Goal: Task Accomplishment & Management: Manage account settings

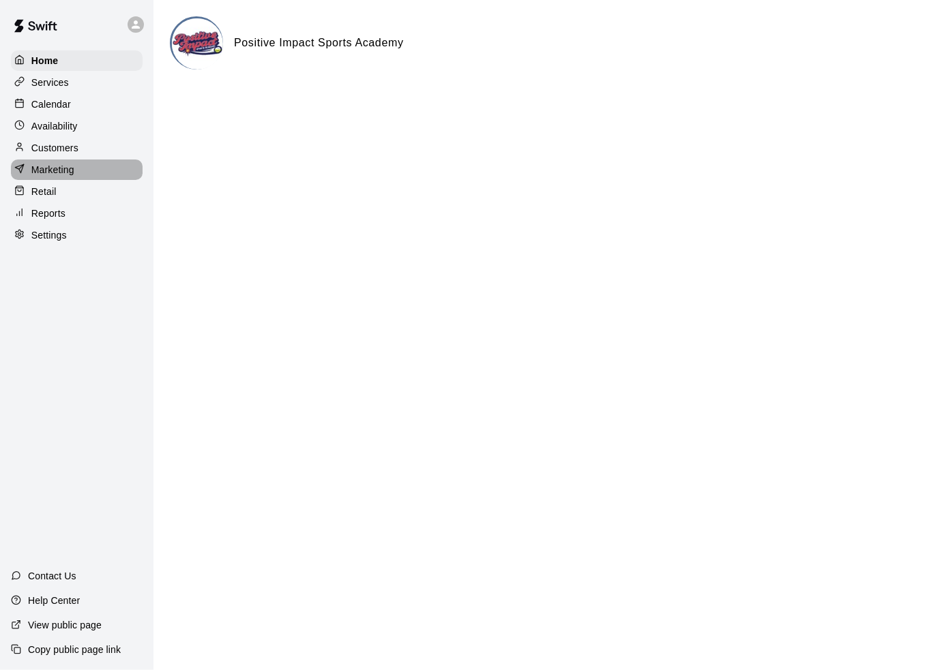
click at [76, 180] on div "Marketing" at bounding box center [77, 170] width 132 height 20
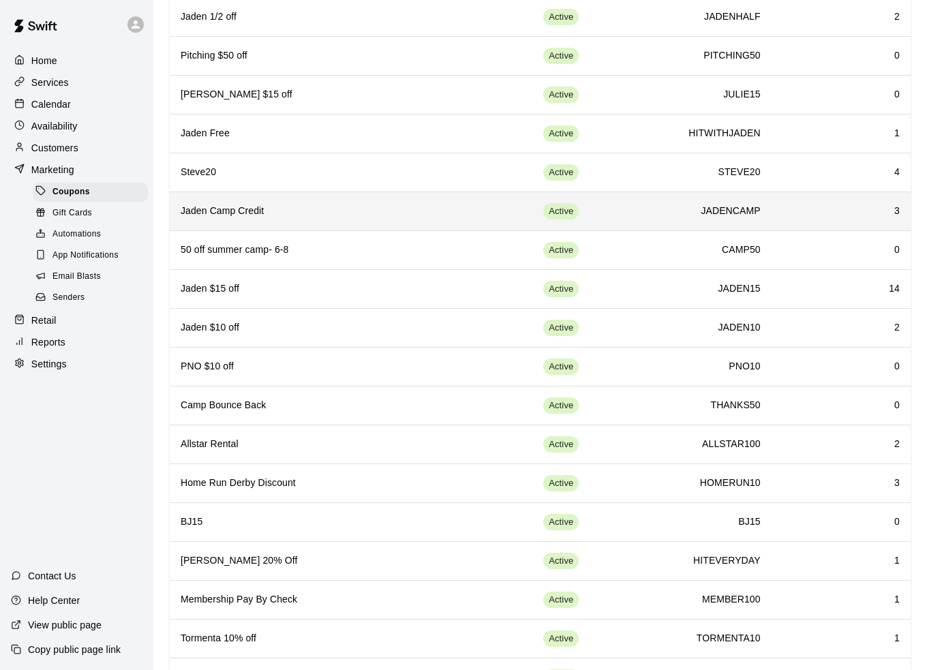
scroll to position [273, 0]
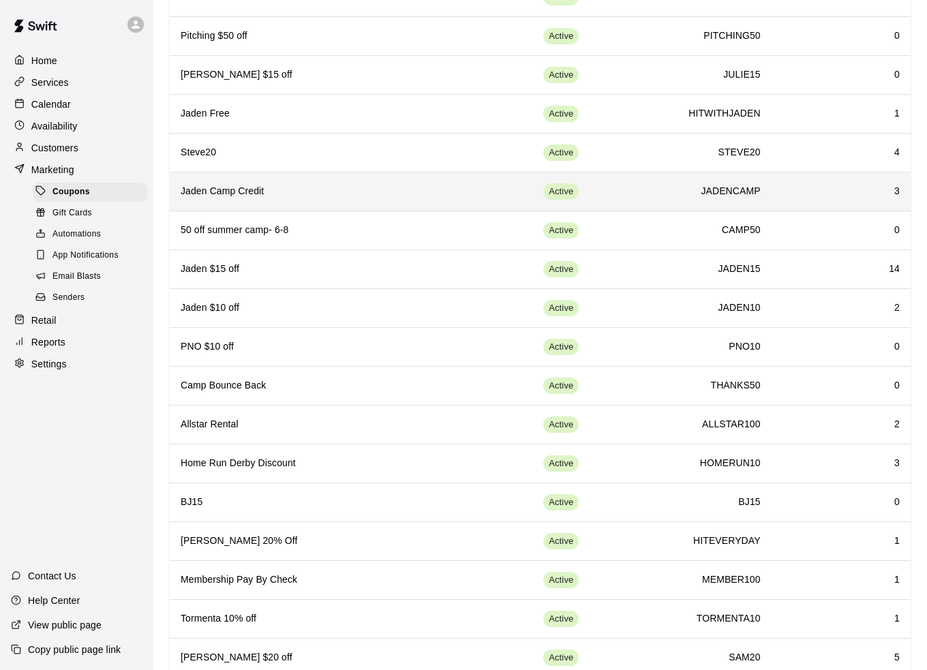
click at [327, 185] on h6 "Jaden Camp Credit" at bounding box center [313, 191] width 265 height 15
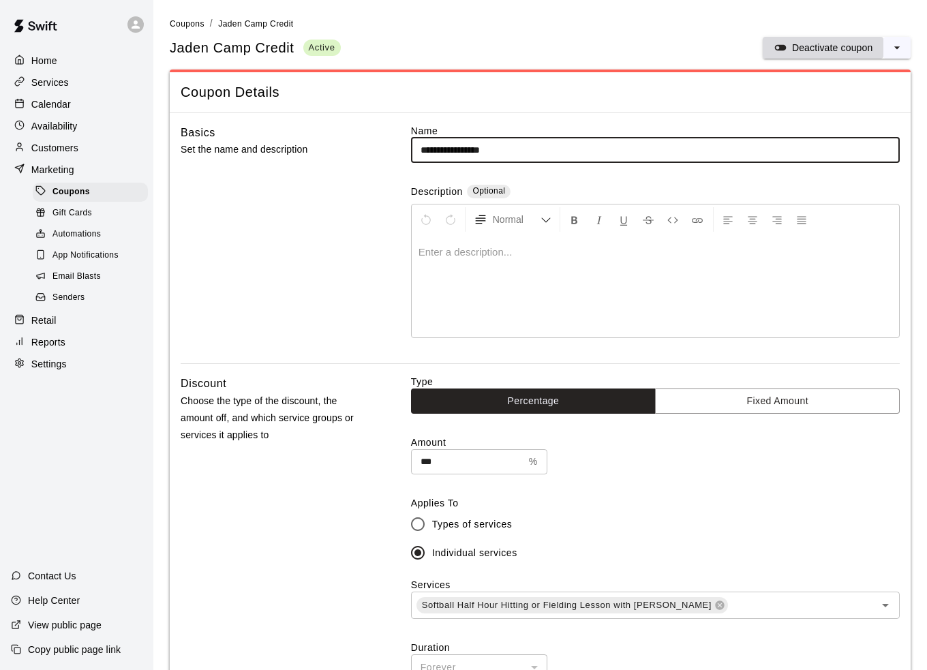
click at [841, 53] on p "Deactivate coupon" at bounding box center [832, 48] width 81 height 14
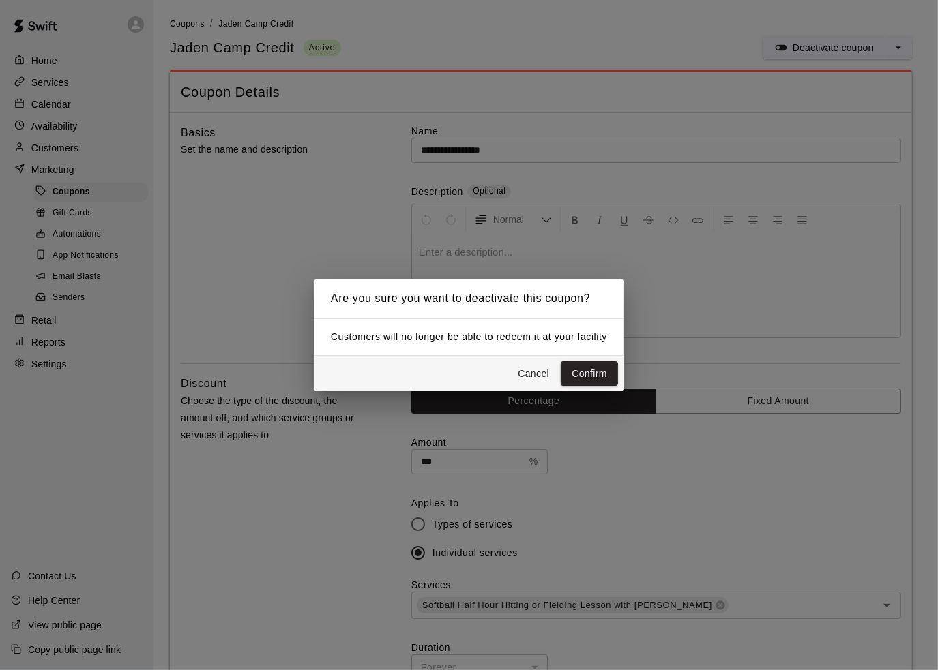
click at [553, 376] on button "Cancel" at bounding box center [533, 373] width 44 height 25
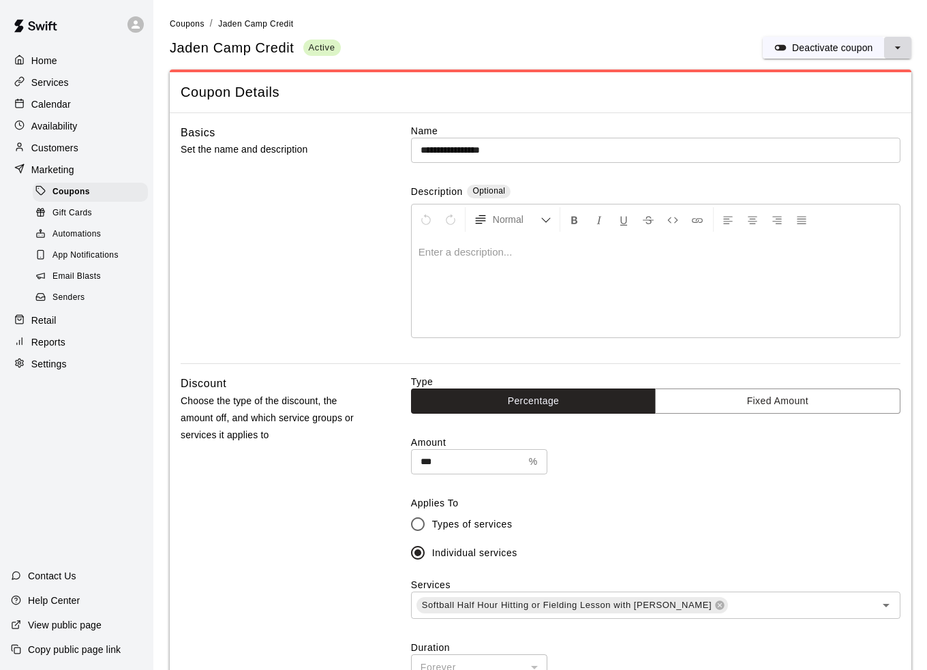
click at [896, 40] on button "select merge strategy" at bounding box center [897, 48] width 27 height 22
click at [896, 41] on icon "select merge strategy" at bounding box center [898, 48] width 14 height 14
click at [827, 46] on p "Deactivate coupon" at bounding box center [832, 48] width 81 height 14
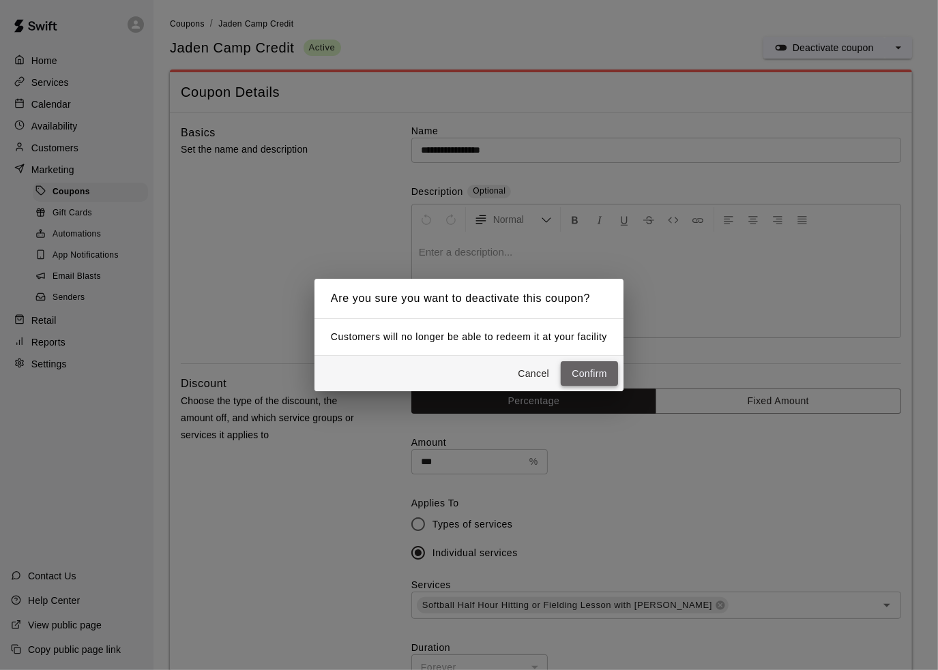
click at [586, 371] on button "Confirm" at bounding box center [588, 373] width 57 height 25
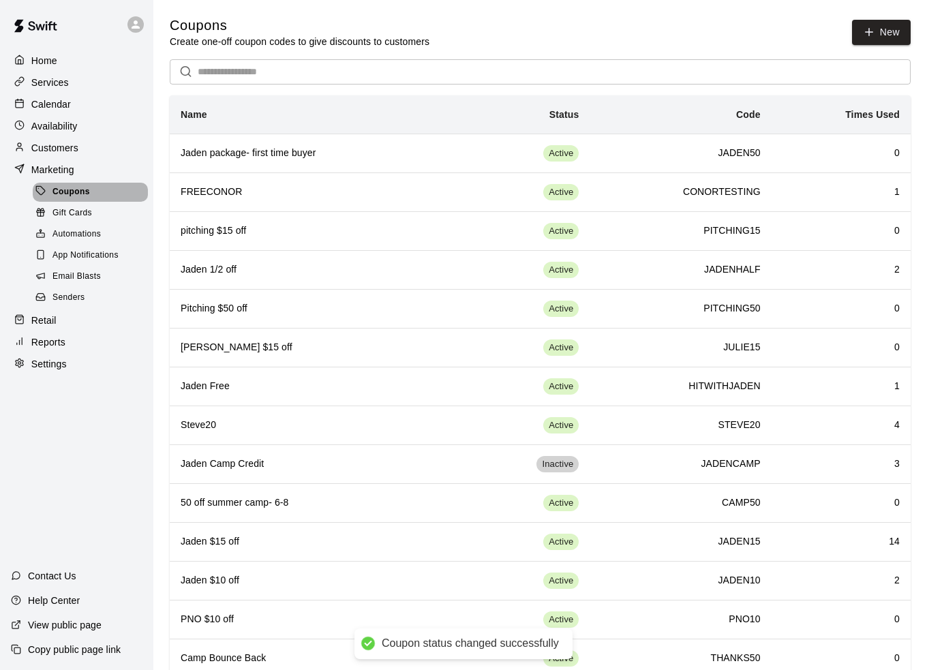
click at [97, 202] on div "Coupons" at bounding box center [90, 192] width 115 height 19
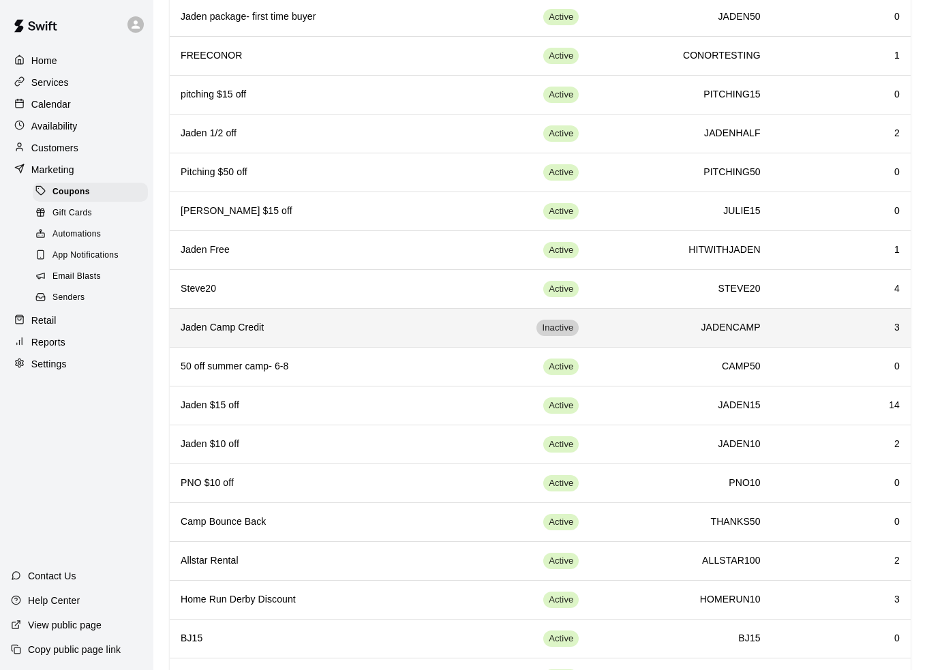
scroll to position [205, 0]
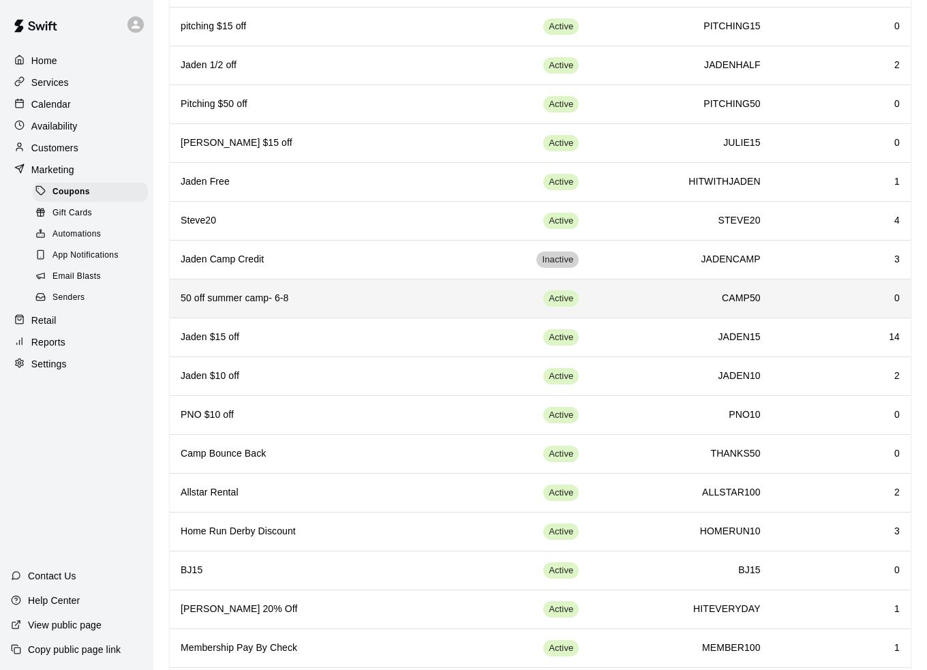
click at [327, 299] on h6 "50 off summer camp- 6-8" at bounding box center [313, 298] width 265 height 15
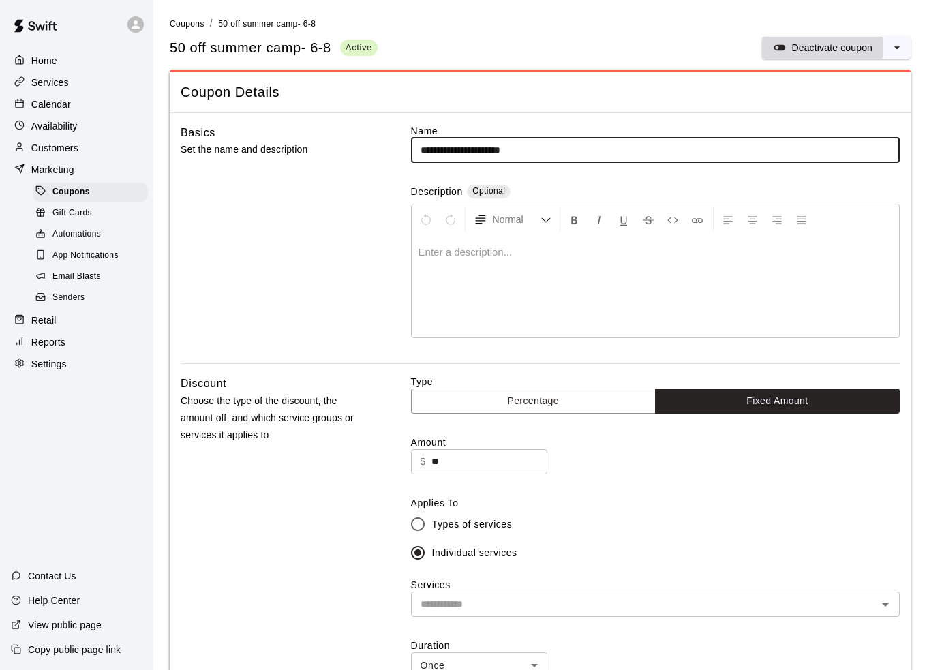
click at [824, 46] on p "Deactivate coupon" at bounding box center [832, 48] width 81 height 14
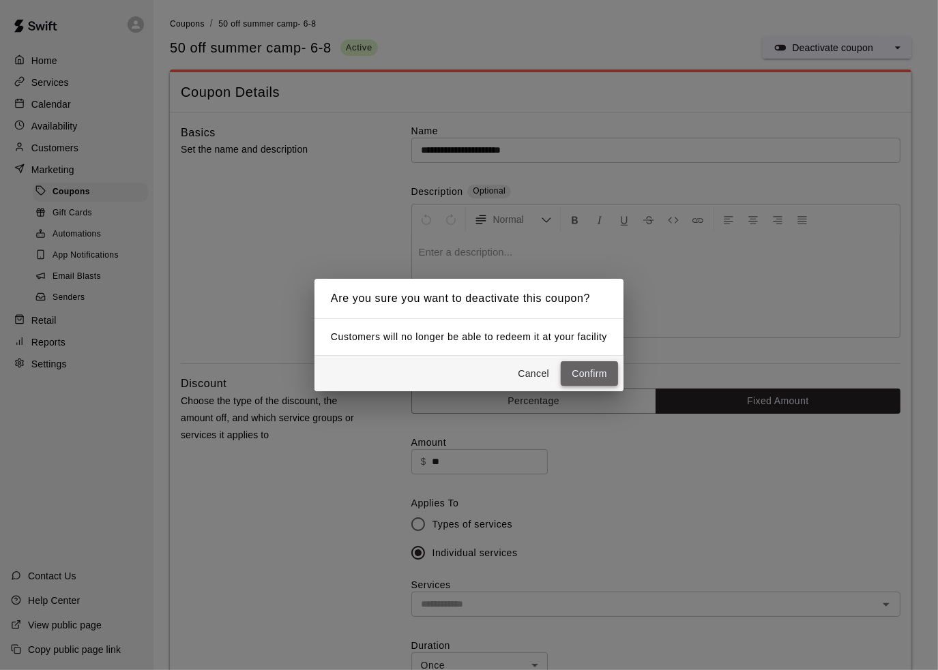
click at [590, 373] on button "Confirm" at bounding box center [588, 373] width 57 height 25
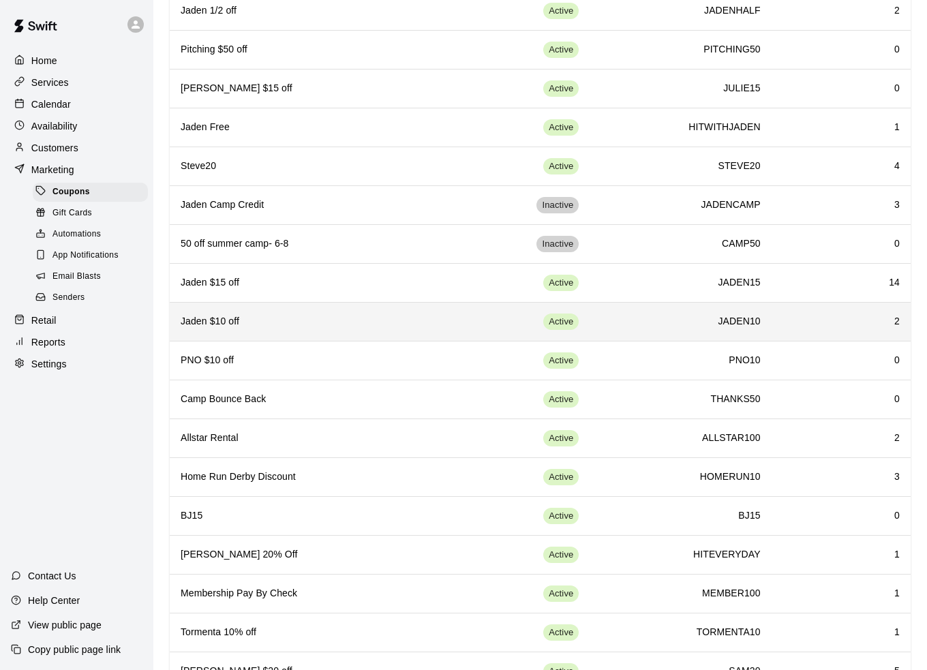
scroll to position [273, 0]
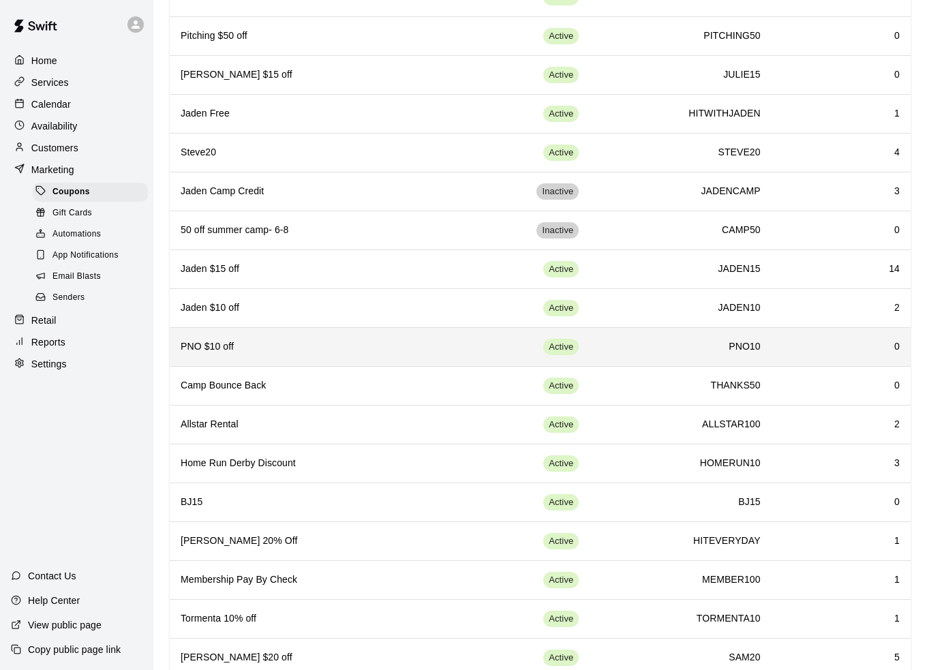
click at [341, 347] on h6 "PNO $10 off" at bounding box center [313, 347] width 265 height 15
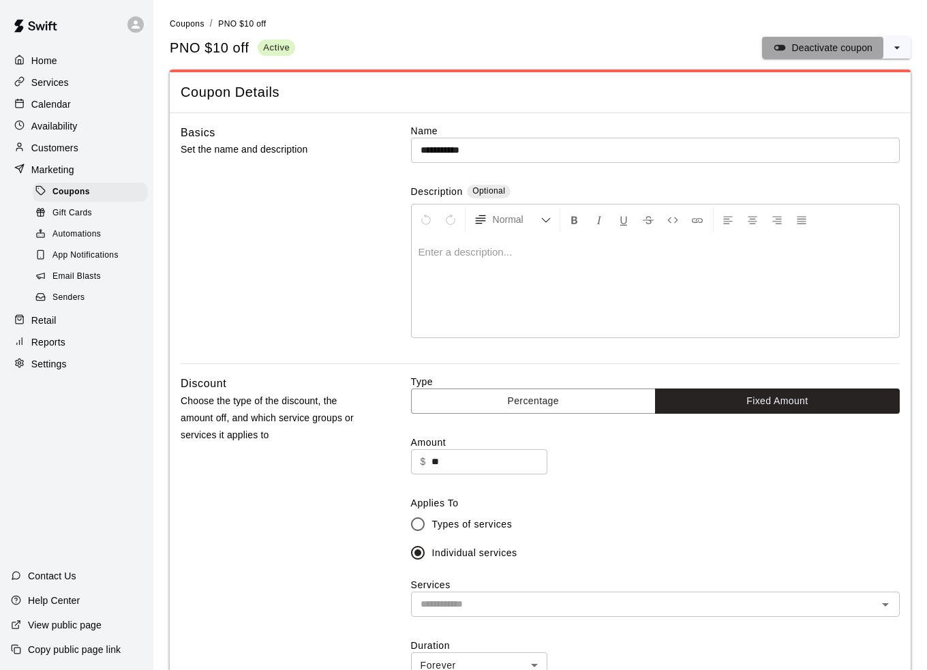
click at [825, 48] on p "Deactivate coupon" at bounding box center [832, 48] width 81 height 14
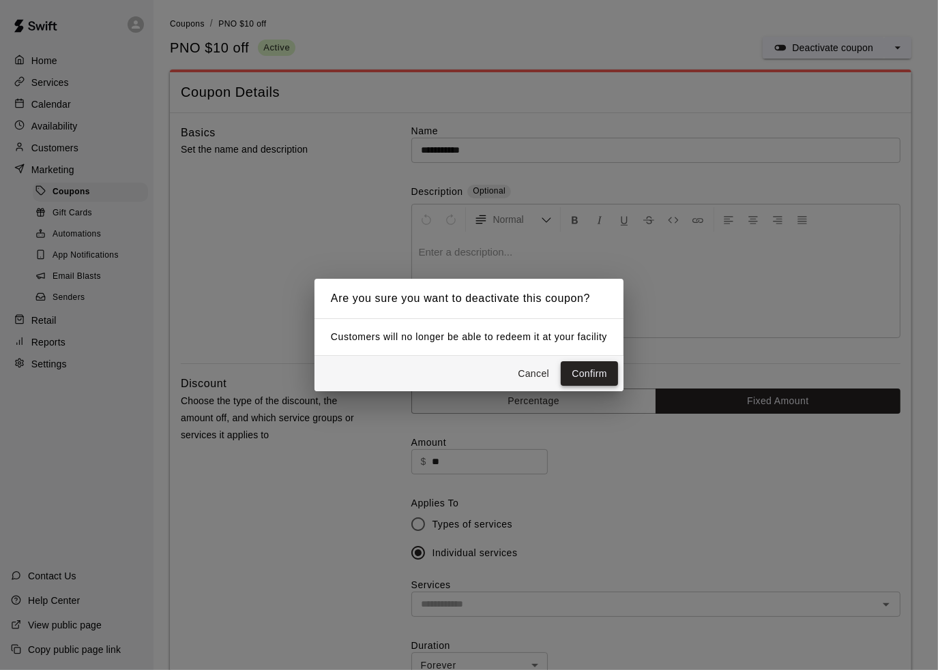
click at [575, 365] on button "Confirm" at bounding box center [588, 373] width 57 height 25
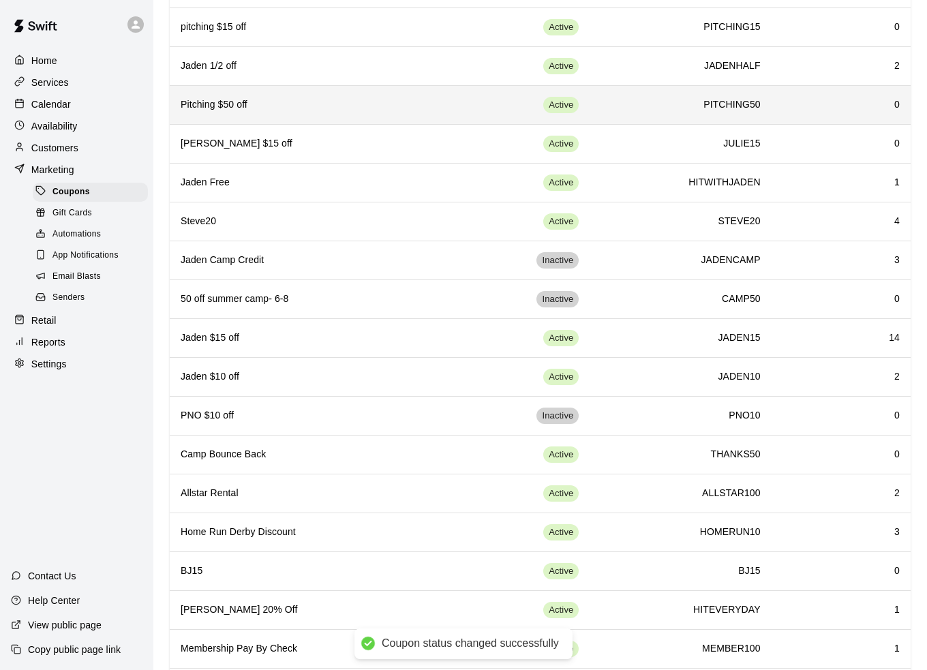
scroll to position [205, 0]
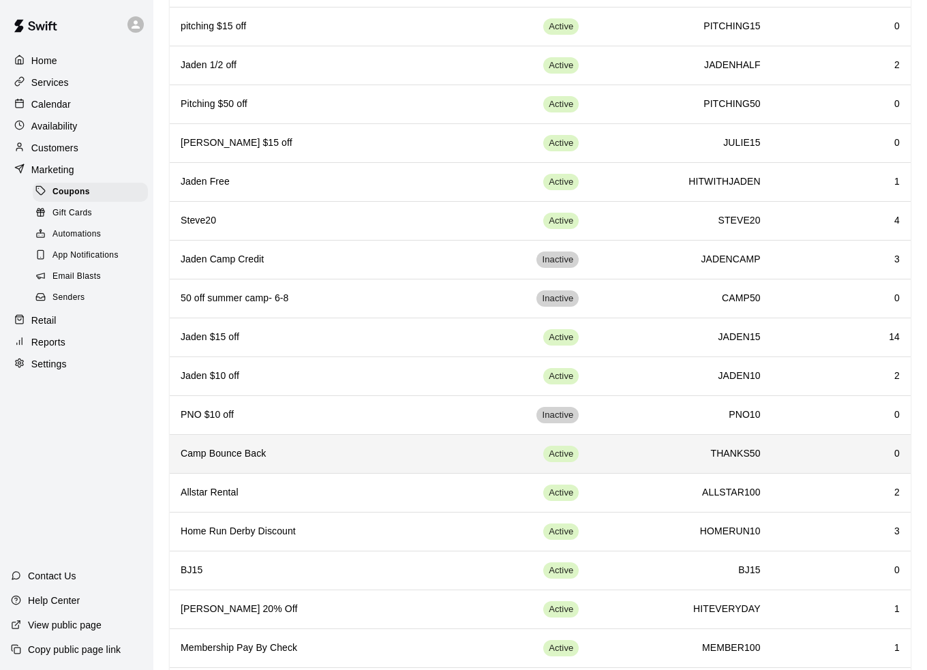
click at [325, 449] on h6 "Camp Bounce Back" at bounding box center [313, 454] width 265 height 15
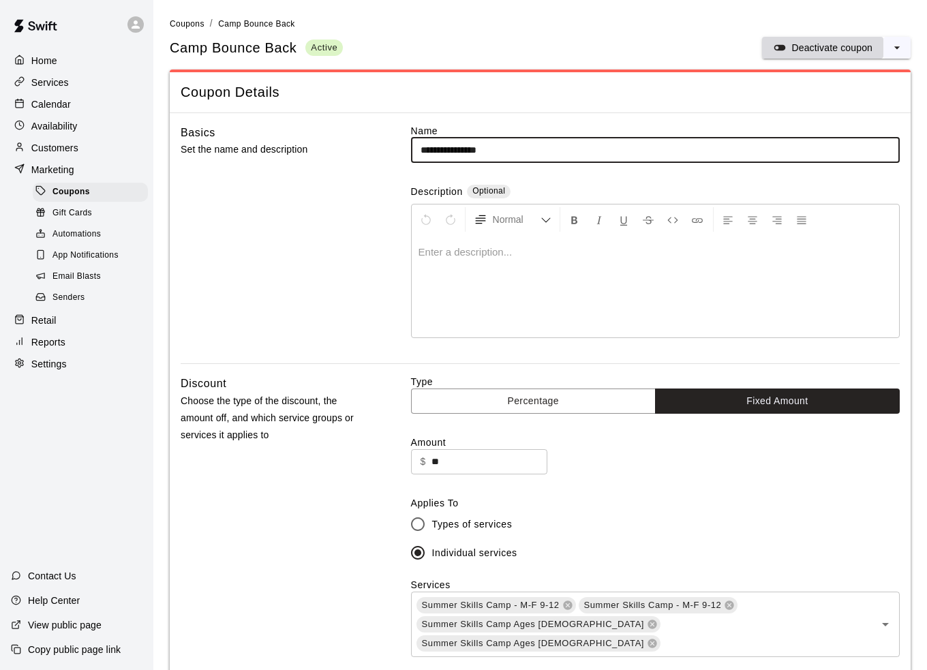
click at [833, 37] on button "Deactivate coupon" at bounding box center [822, 48] width 121 height 22
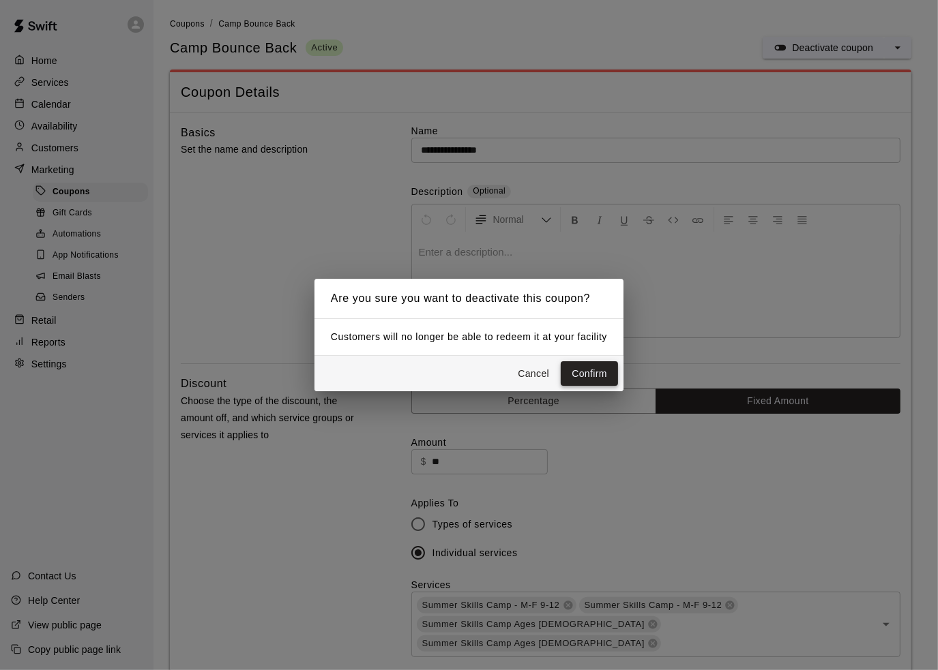
click at [585, 379] on button "Confirm" at bounding box center [588, 373] width 57 height 25
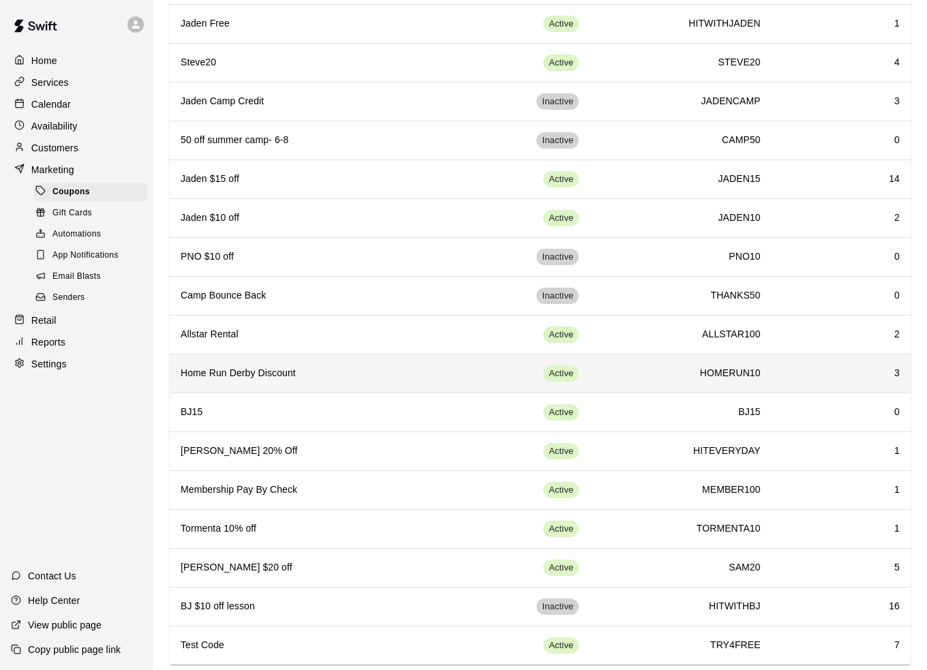
scroll to position [381, 0]
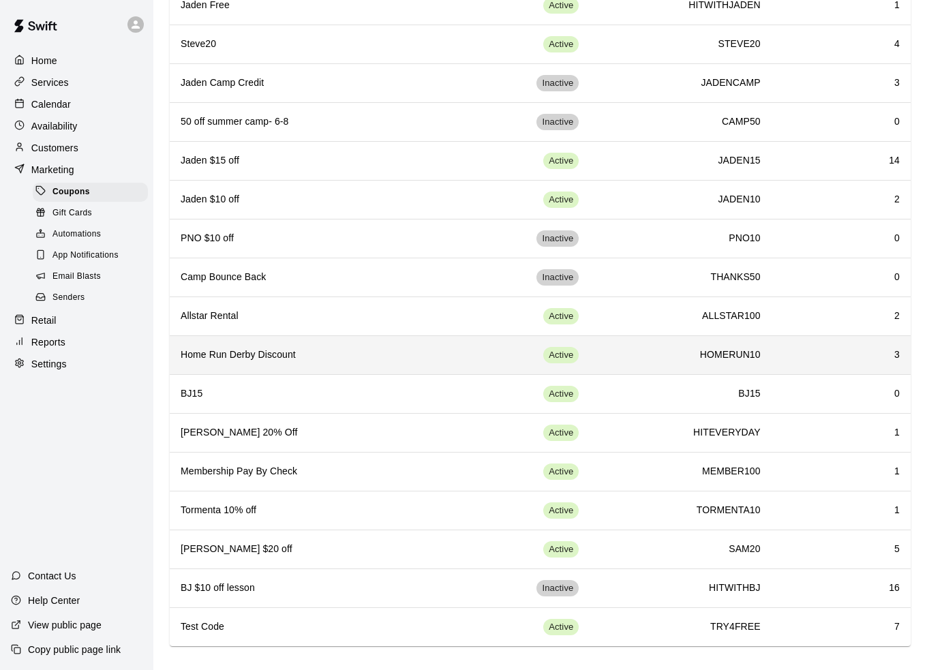
click at [333, 355] on h6 "Home Run Derby Discount" at bounding box center [313, 355] width 265 height 15
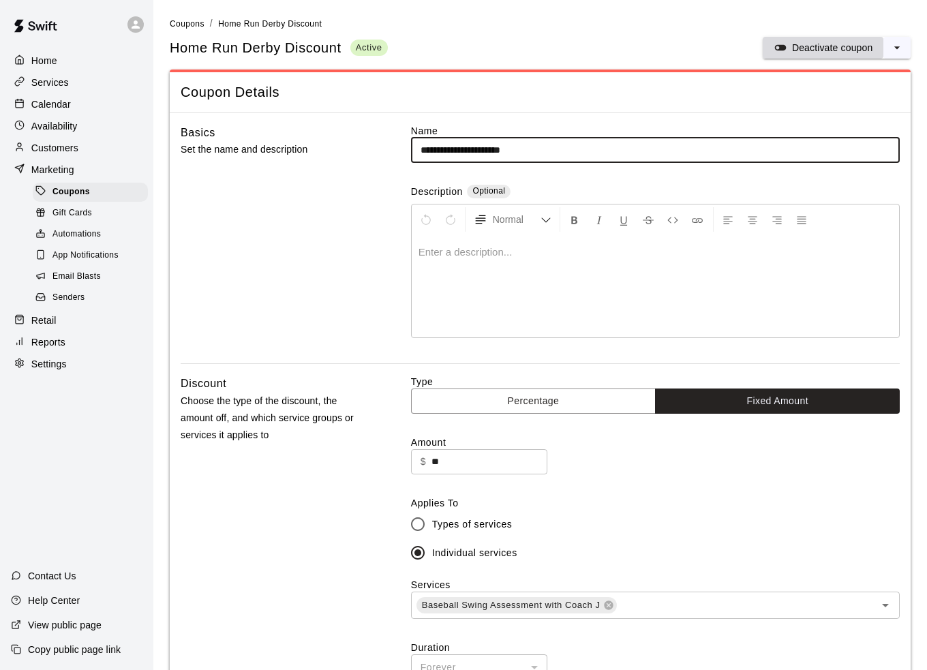
click at [809, 51] on p "Deactivate coupon" at bounding box center [832, 48] width 81 height 14
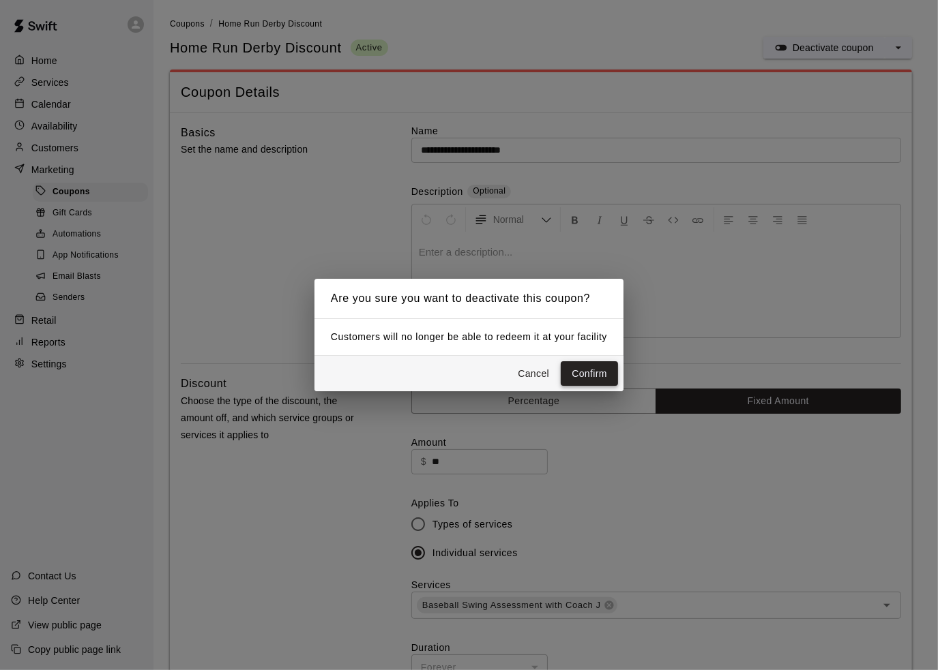
click at [560, 376] on button "Confirm" at bounding box center [588, 373] width 57 height 25
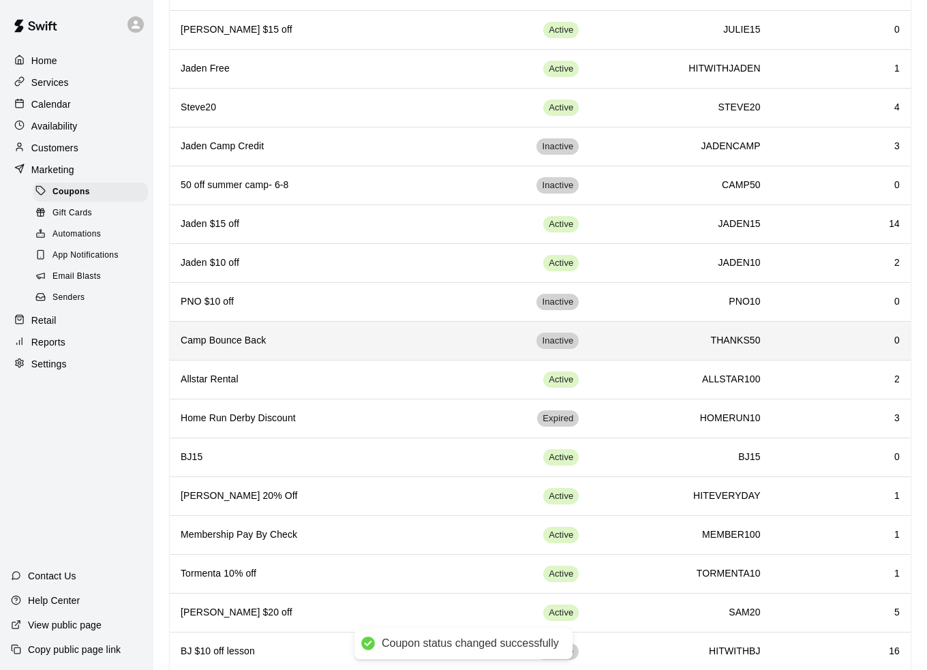
scroll to position [341, 0]
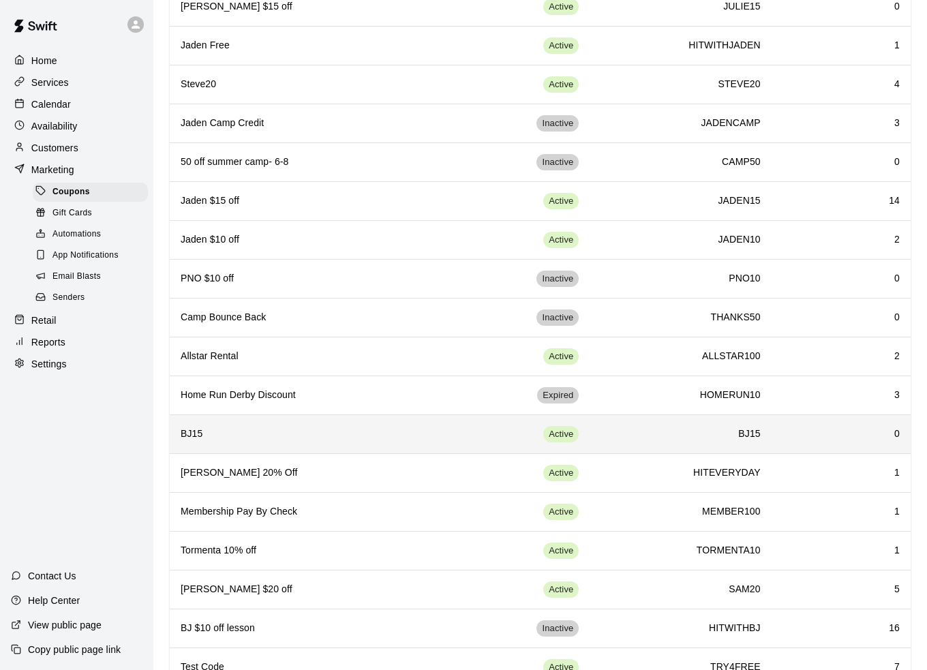
click at [284, 427] on h6 "BJ15" at bounding box center [313, 434] width 265 height 15
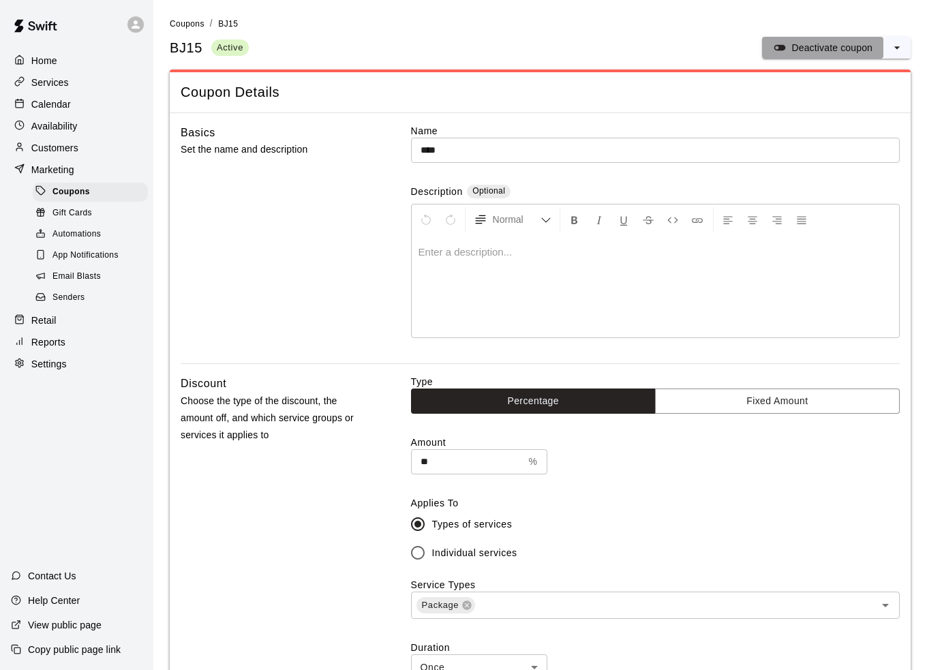
click at [832, 49] on p "Deactivate coupon" at bounding box center [832, 48] width 81 height 14
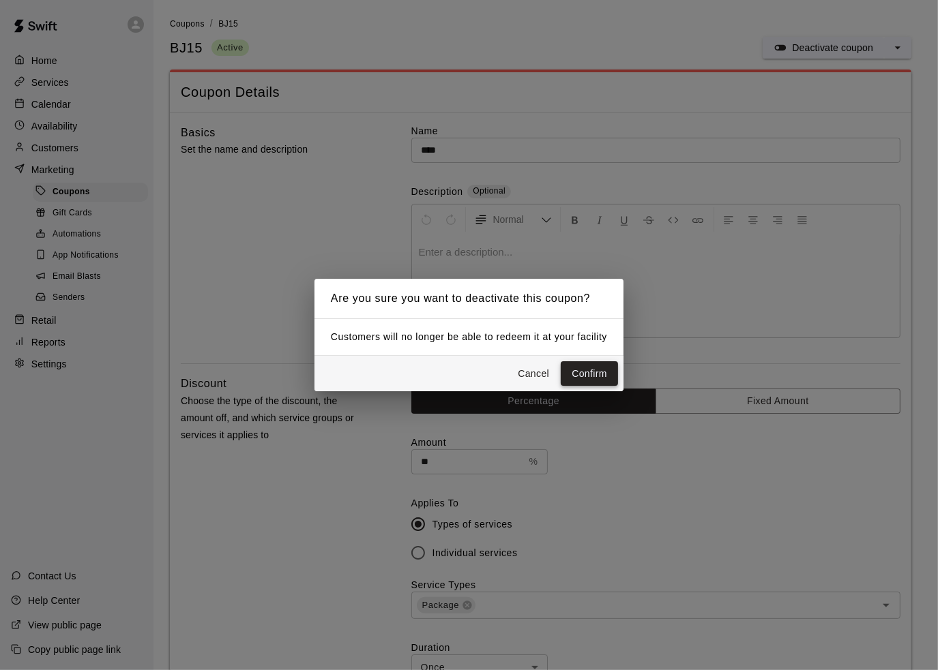
click at [587, 380] on button "Confirm" at bounding box center [588, 373] width 57 height 25
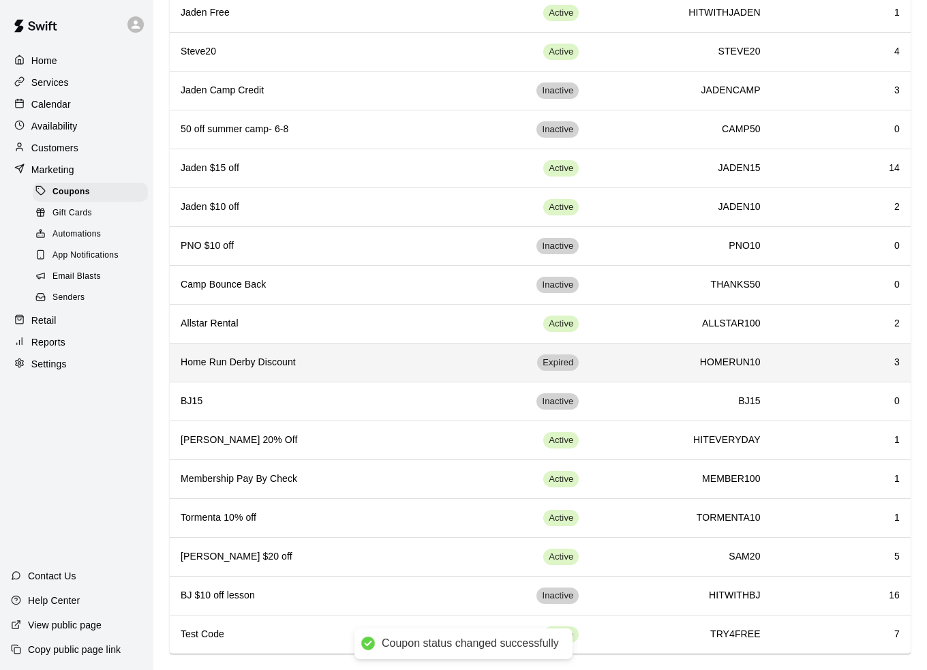
scroll to position [381, 0]
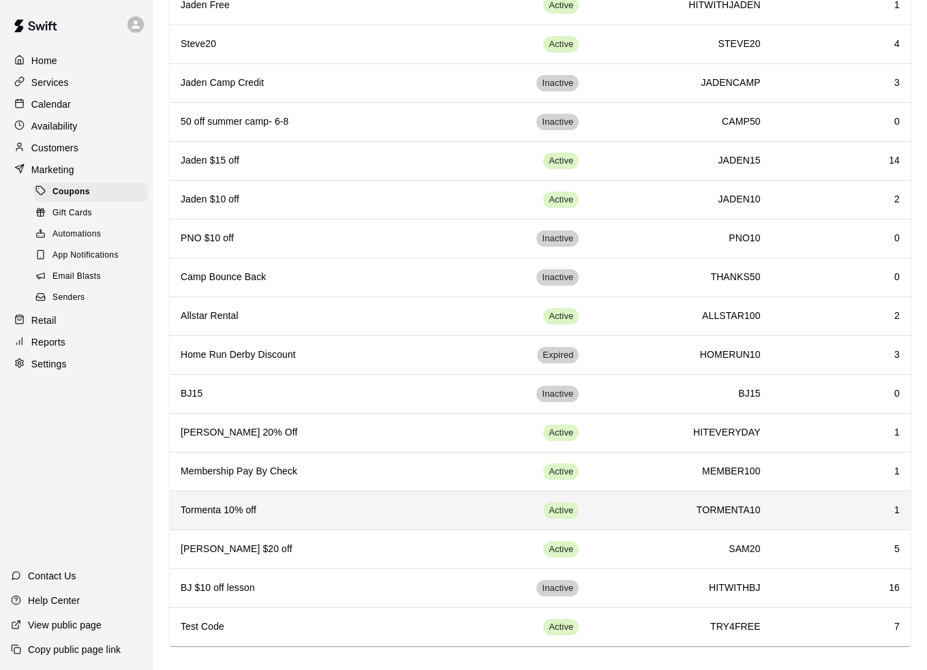
click at [340, 509] on h6 "Tormenta 10% off" at bounding box center [313, 510] width 265 height 15
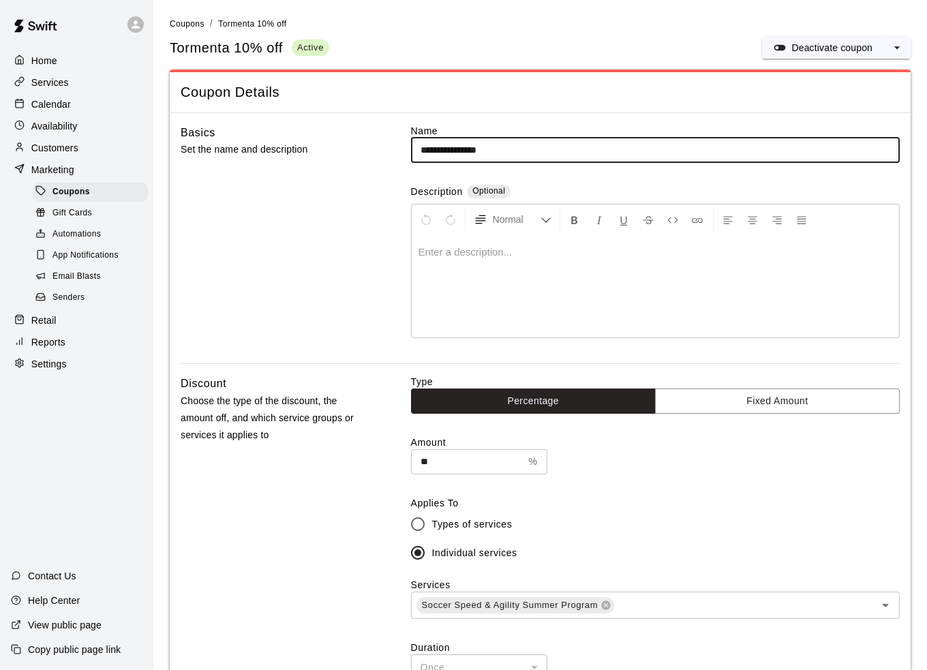
type input "**********"
click at [828, 48] on p "Deactivate coupon" at bounding box center [832, 48] width 81 height 14
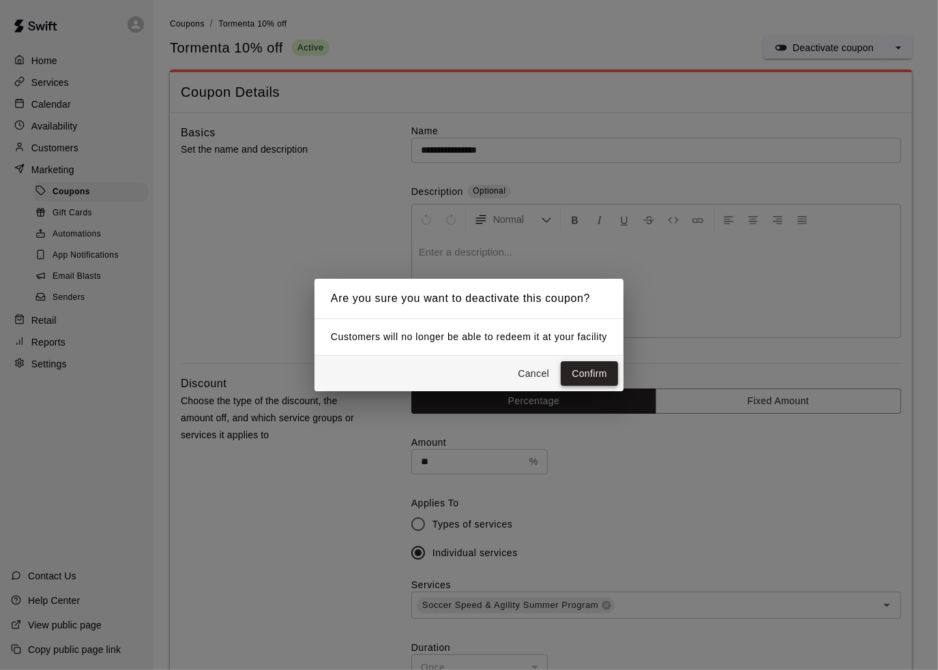
click at [582, 370] on button "Confirm" at bounding box center [588, 373] width 57 height 25
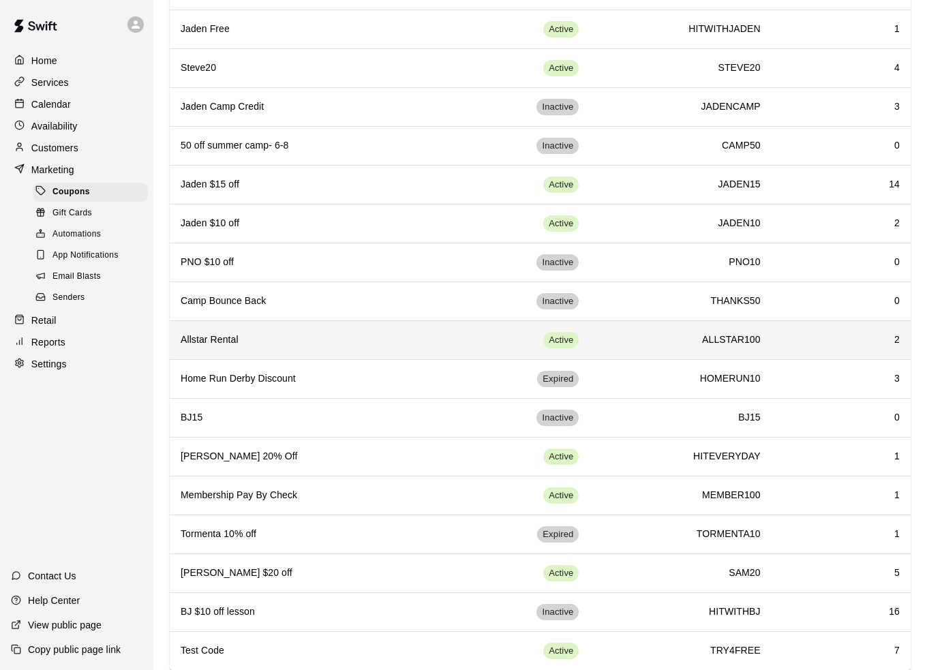
scroll to position [381, 0]
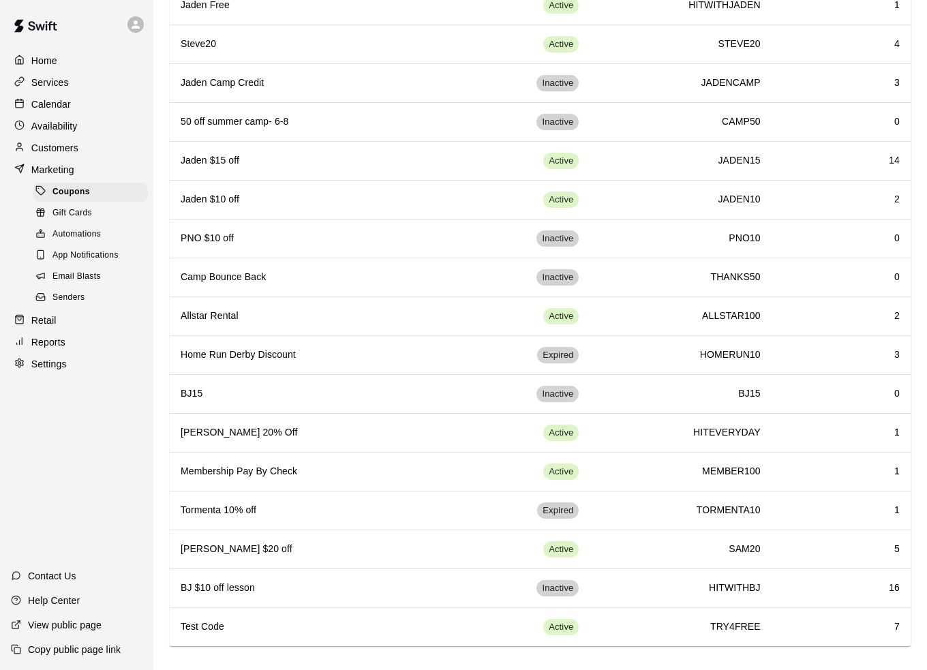
click at [82, 150] on div "Customers" at bounding box center [77, 148] width 132 height 20
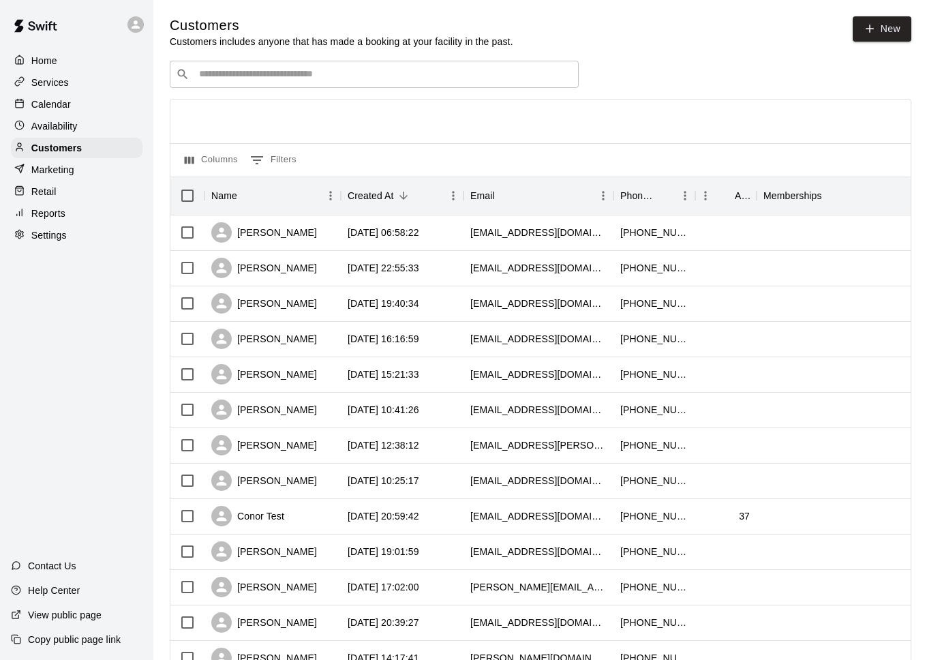
click at [282, 81] on input "Search customers by name or email" at bounding box center [384, 75] width 378 height 14
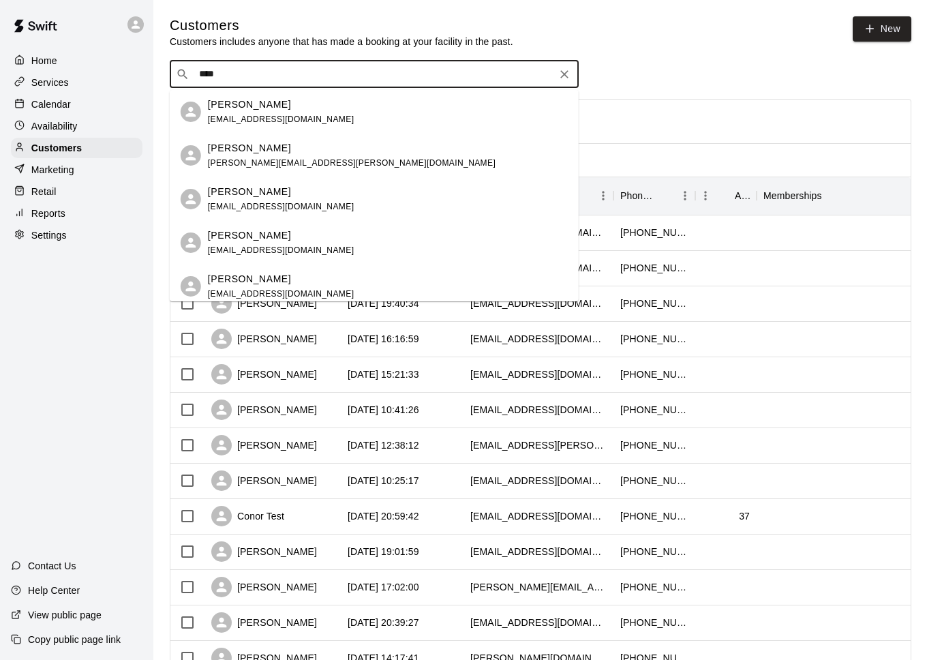
type input "*****"
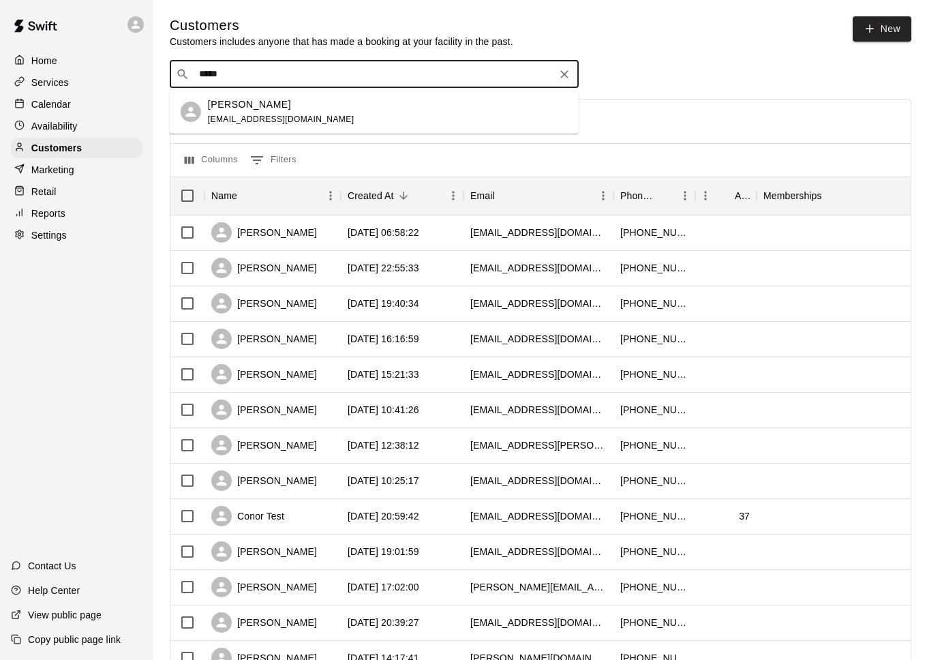
click at [247, 115] on span "[EMAIL_ADDRESS][DOMAIN_NAME]" at bounding box center [281, 120] width 147 height 10
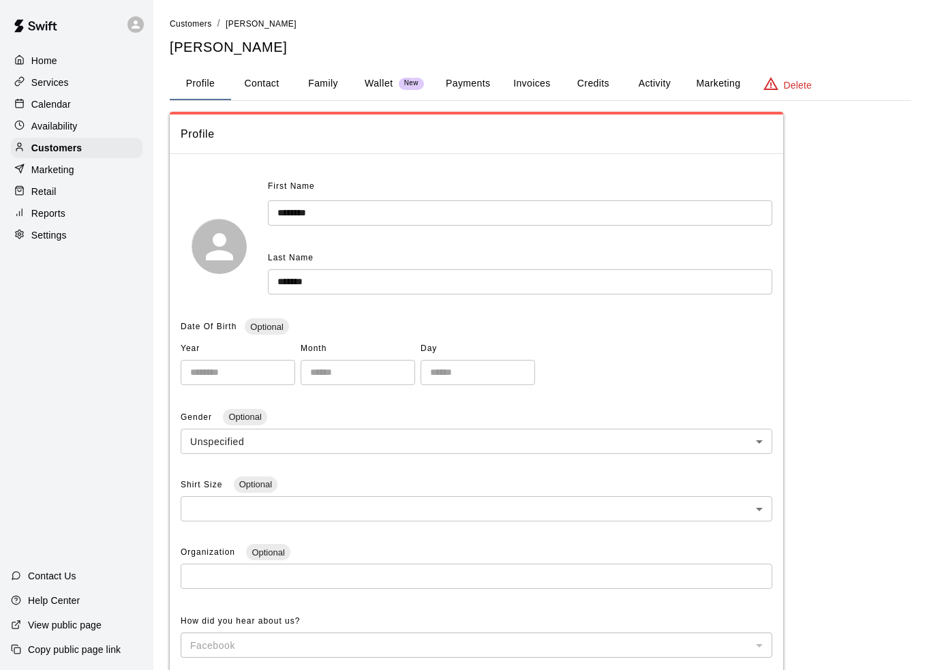
click at [466, 87] on button "Payments" at bounding box center [468, 84] width 66 height 33
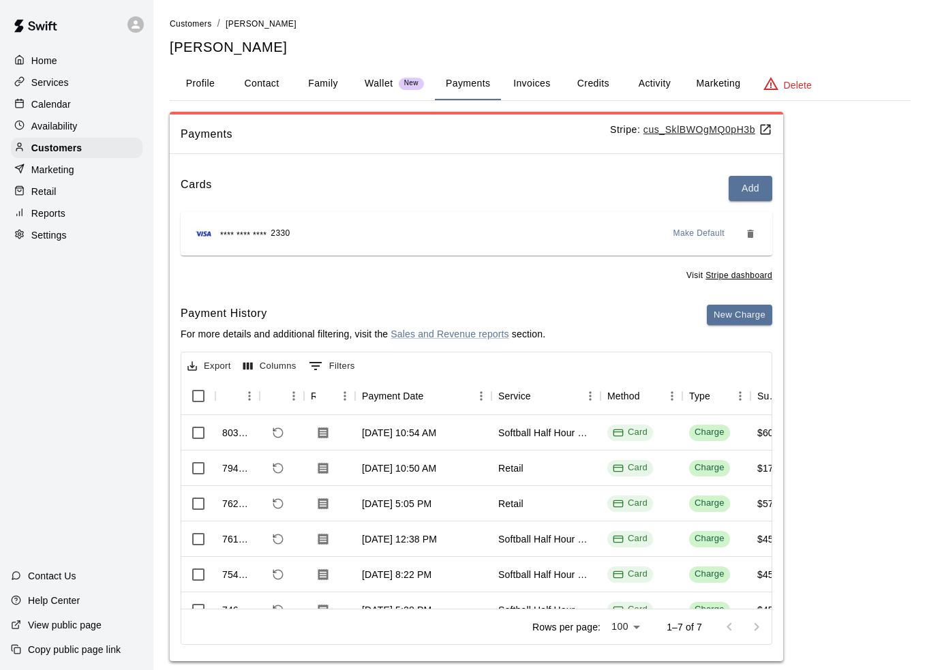
click at [86, 175] on div "Marketing" at bounding box center [77, 170] width 132 height 20
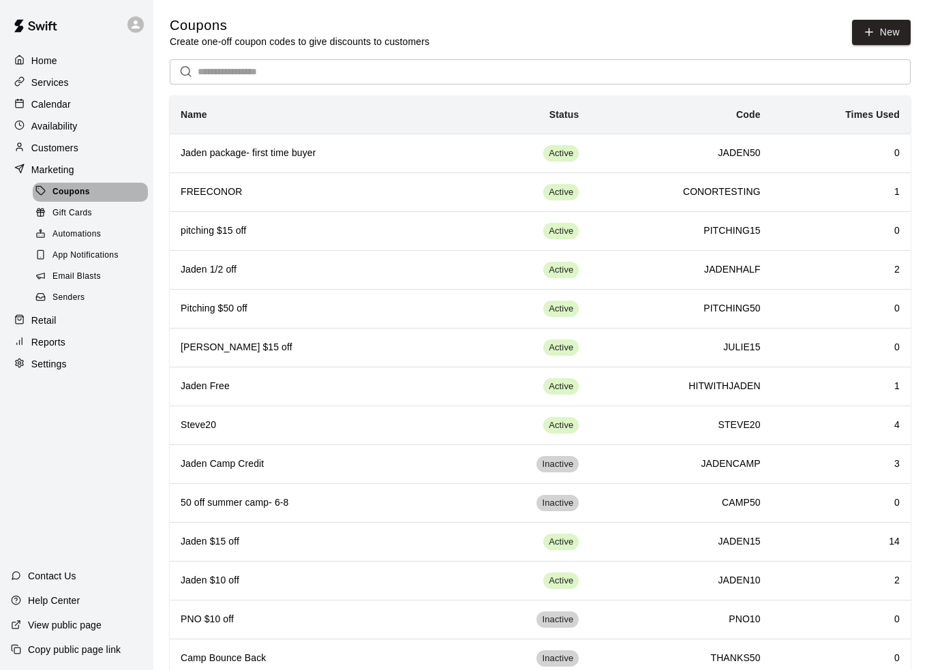
click at [98, 201] on div "Coupons" at bounding box center [90, 192] width 115 height 19
click at [900, 34] on button "New" at bounding box center [881, 32] width 59 height 25
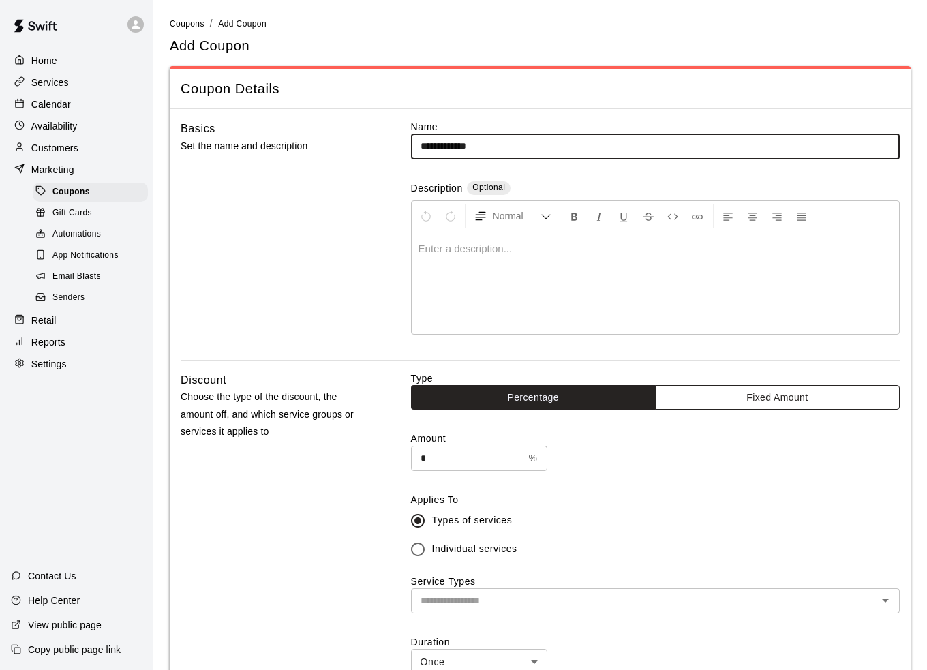
type input "**********"
click at [768, 408] on button "Fixed Amount" at bounding box center [777, 397] width 245 height 25
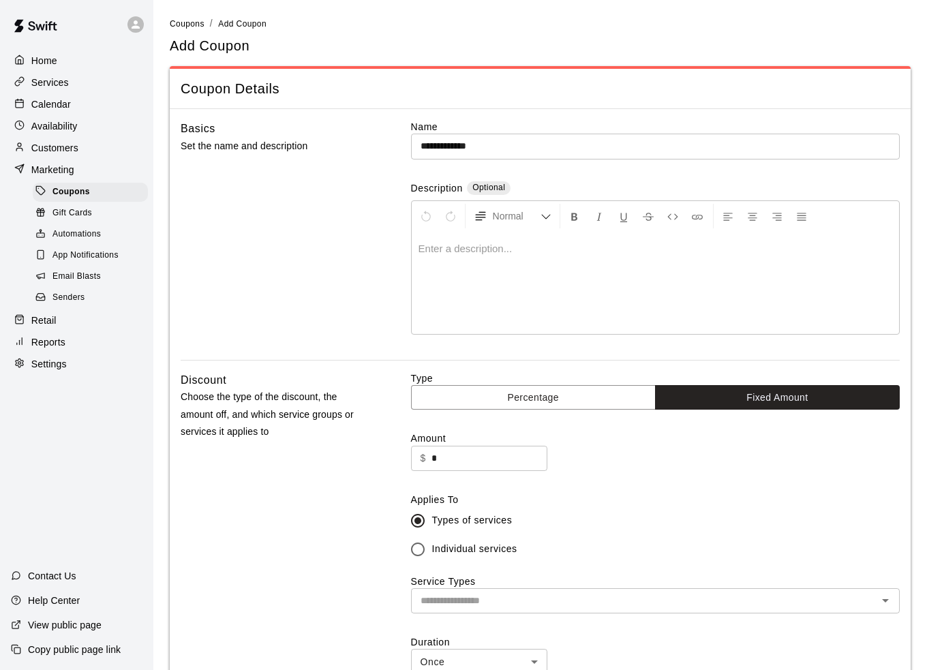
click at [484, 455] on input "*" at bounding box center [490, 458] width 116 height 25
drag, startPoint x: 488, startPoint y: 449, endPoint x: 392, endPoint y: 447, distance: 96.2
click at [392, 447] on div "Discount Choose the type of the discount, the amount off, and which service gro…" at bounding box center [540, 556] width 719 height 368
type input "*****"
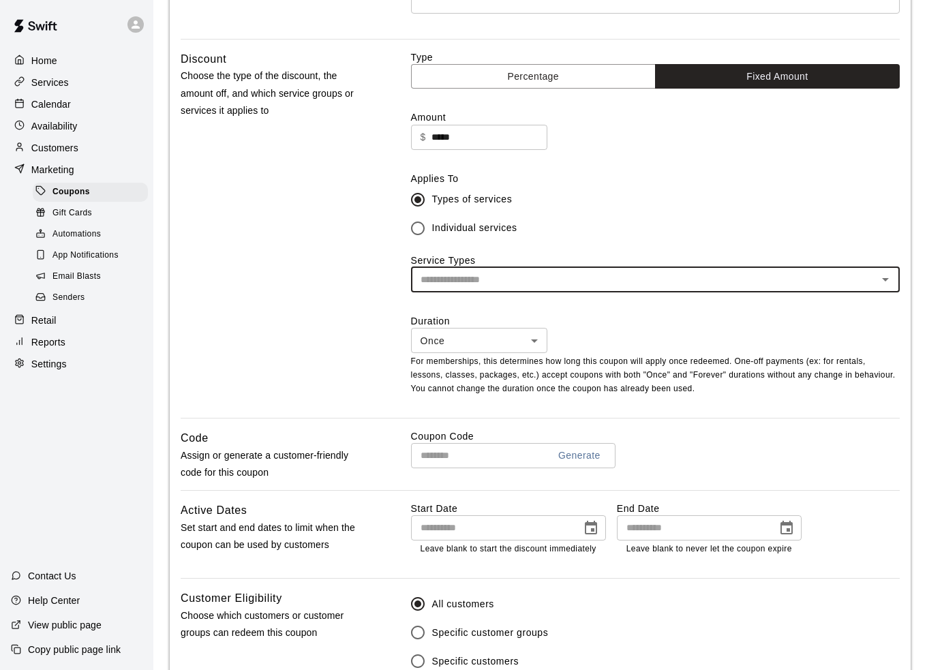
scroll to position [341, 0]
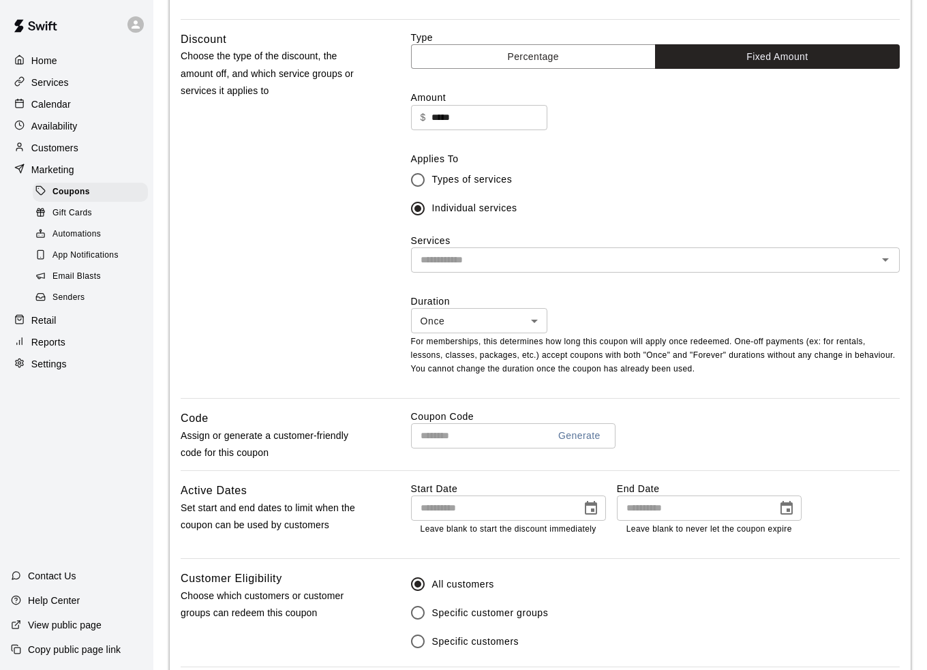
click at [468, 248] on div "​" at bounding box center [655, 260] width 489 height 25
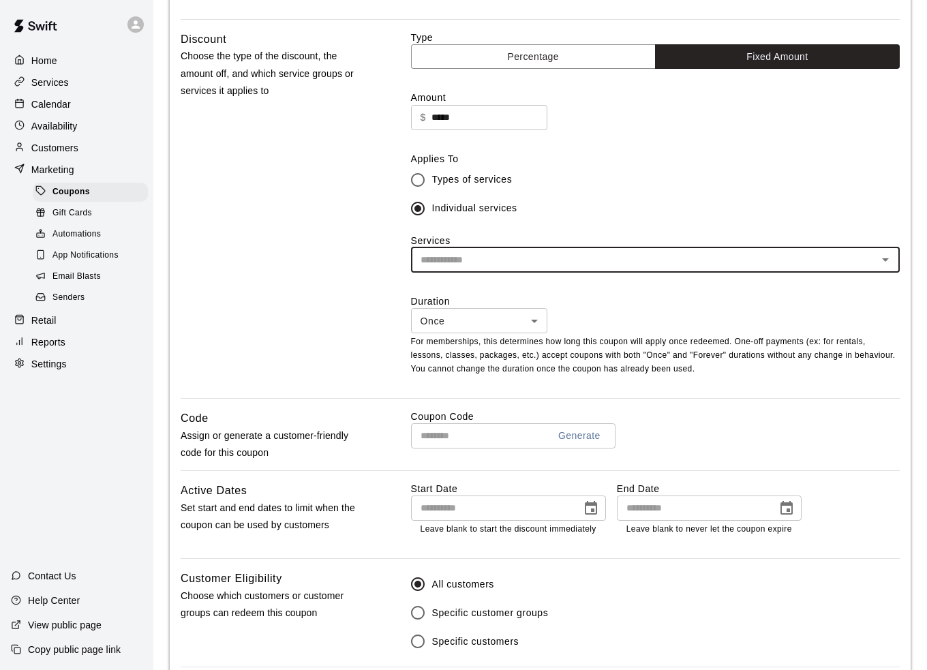
click at [472, 260] on input "text" at bounding box center [644, 260] width 458 height 17
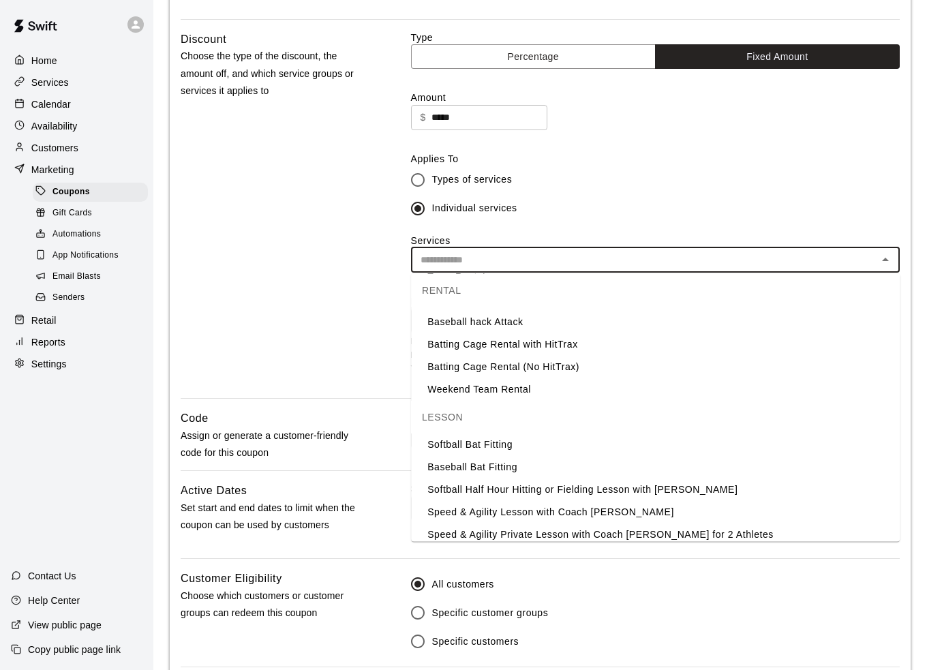
scroll to position [68, 0]
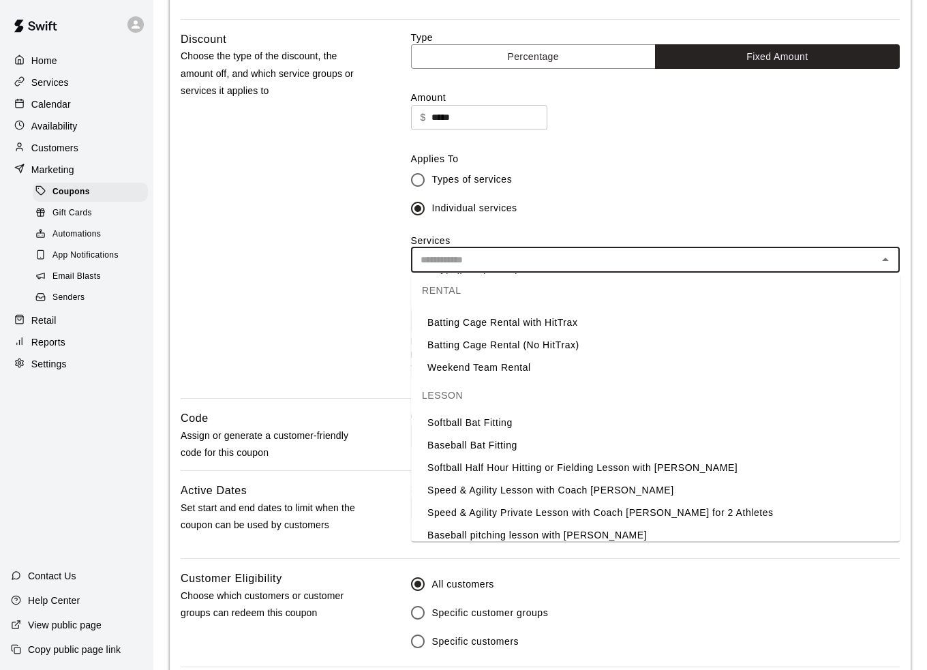
click at [545, 460] on li "Softball Half Hour Hitting or Fielding Lesson with [PERSON_NAME]" at bounding box center [655, 468] width 489 height 23
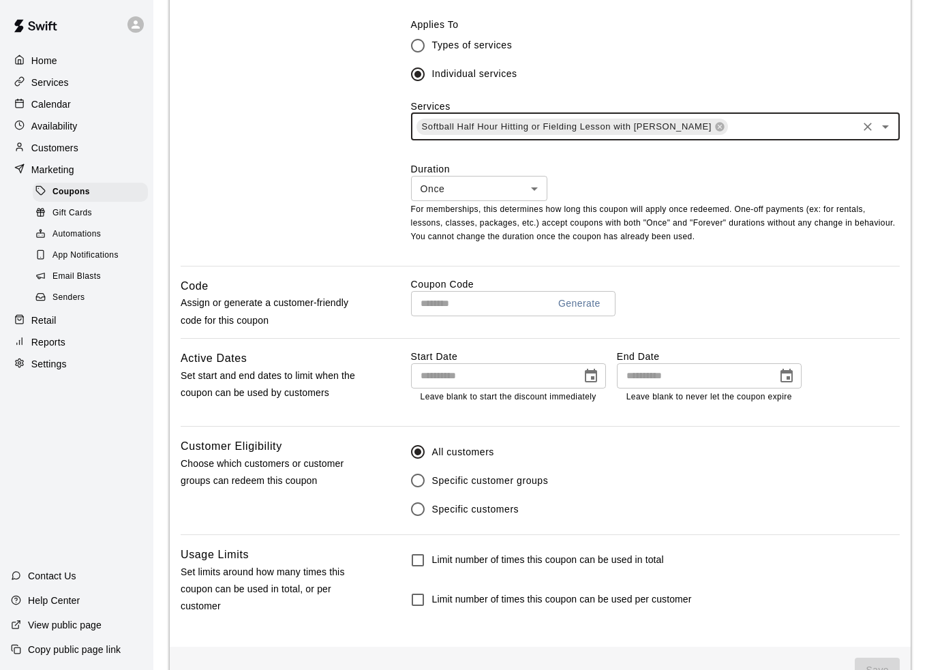
scroll to position [477, 0]
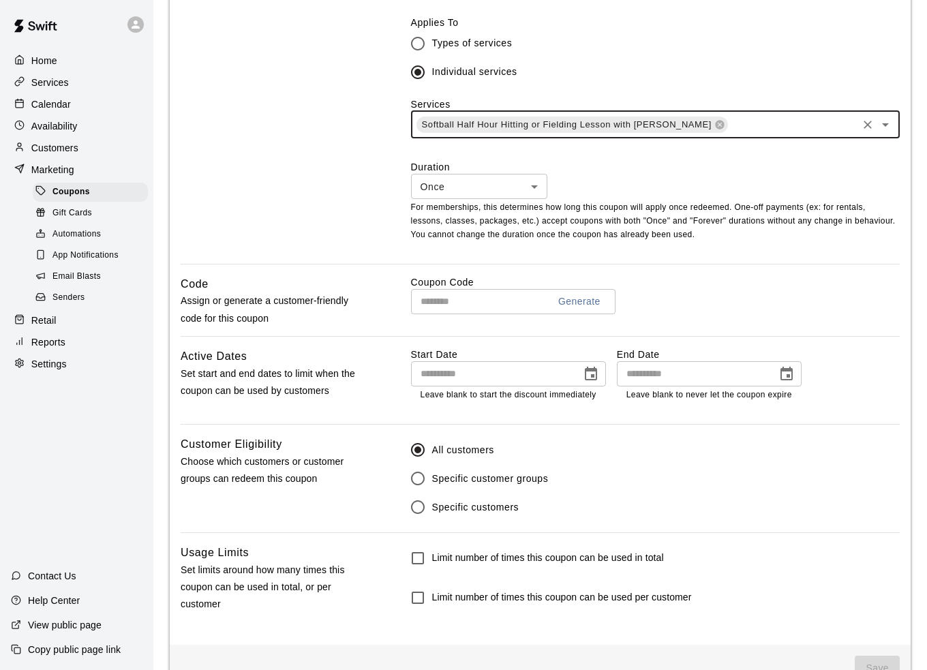
click at [496, 312] on input "text" at bounding box center [474, 301] width 127 height 25
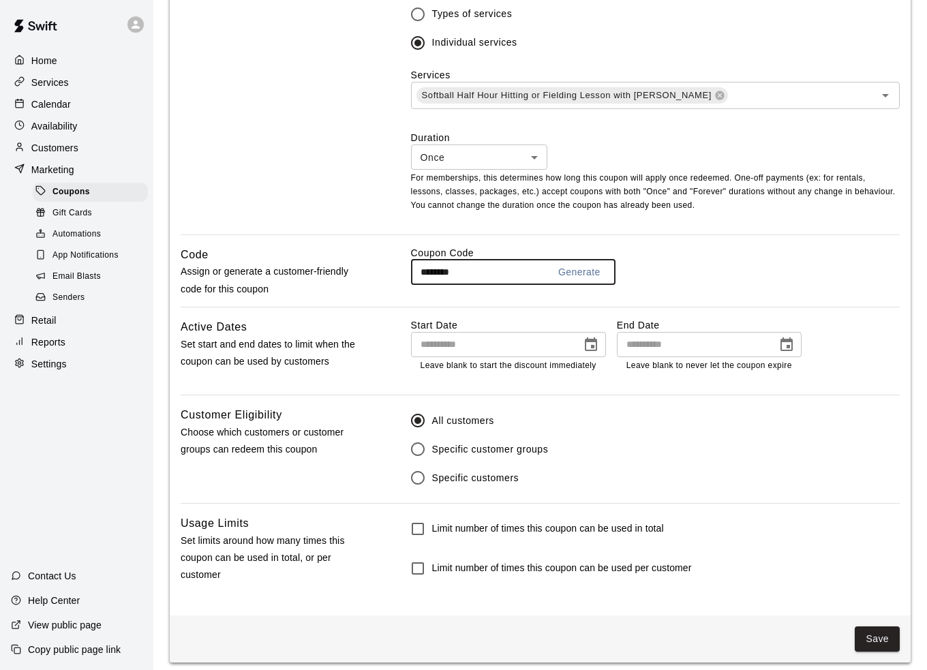
scroll to position [515, 0]
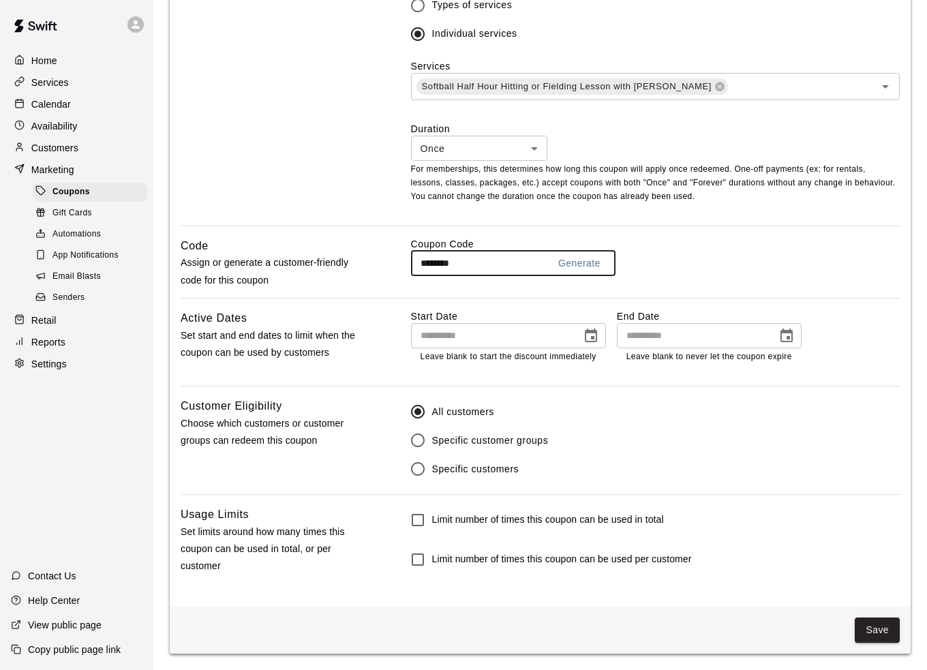
type input "********"
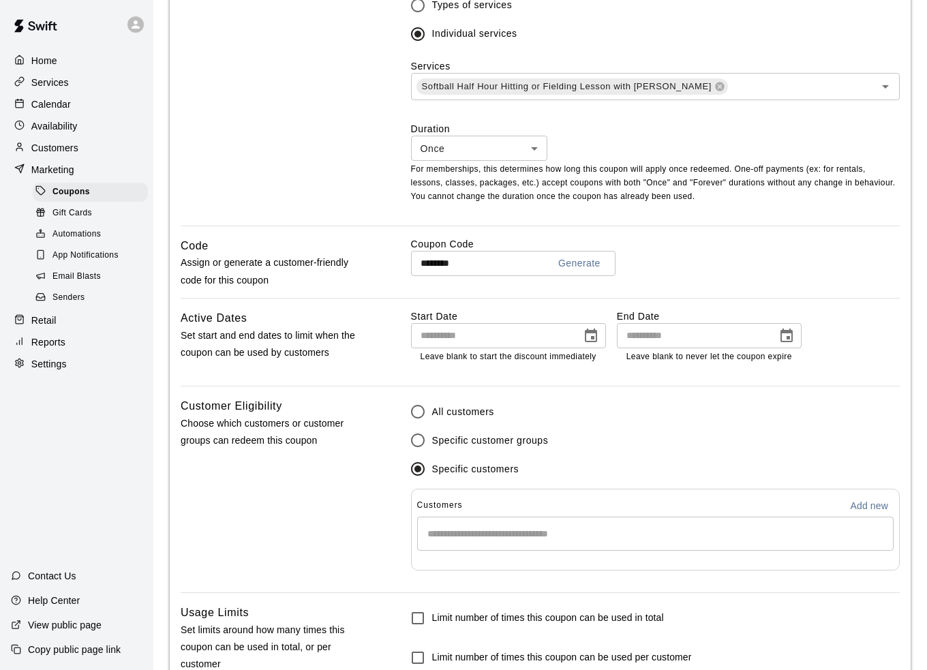
click at [495, 531] on input "Start typing to search customers..." at bounding box center [655, 534] width 464 height 14
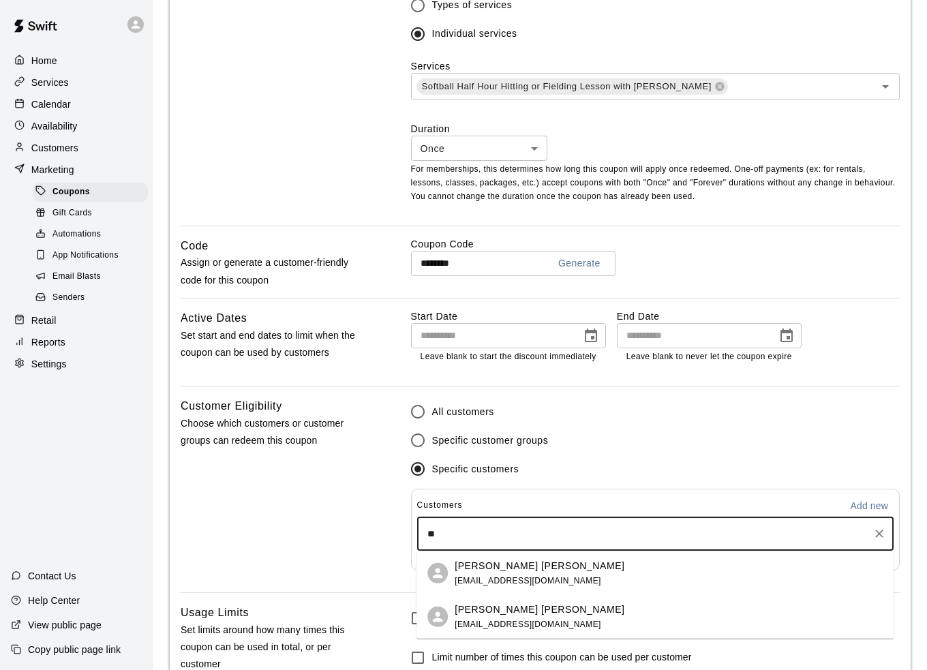
type input "*"
type input "****"
click at [521, 575] on div "[PERSON_NAME] [EMAIL_ADDRESS][DOMAIN_NAME]" at bounding box center [528, 572] width 147 height 29
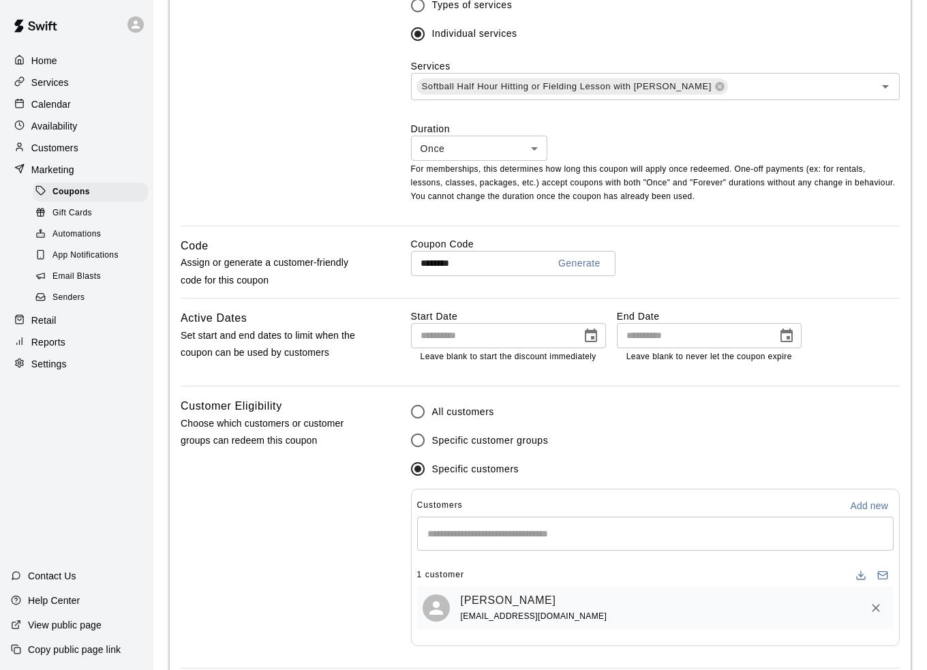
click at [575, 534] on input "Start typing to search customers..." at bounding box center [655, 534] width 464 height 14
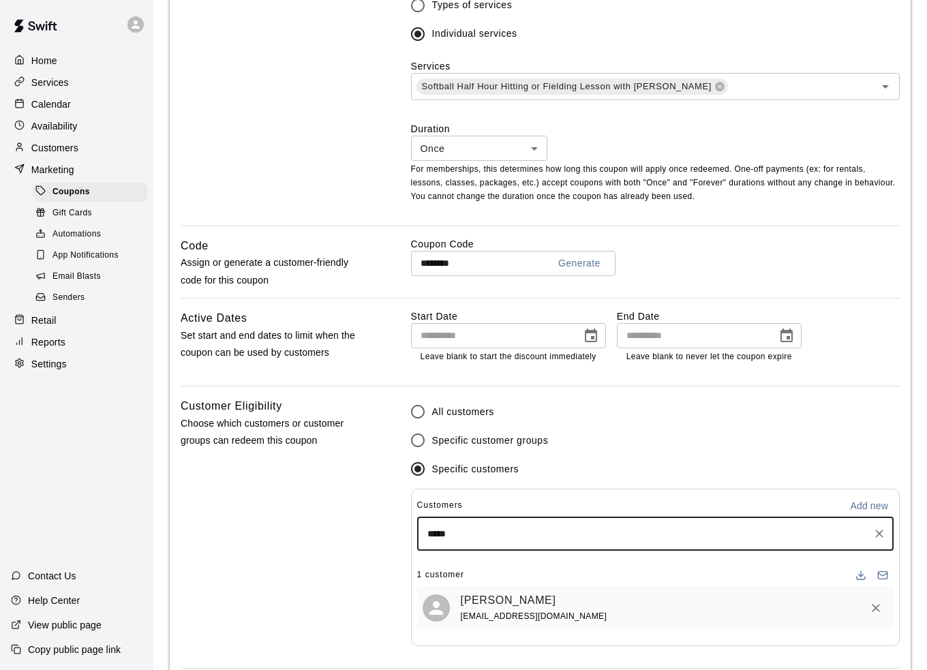
type input "****"
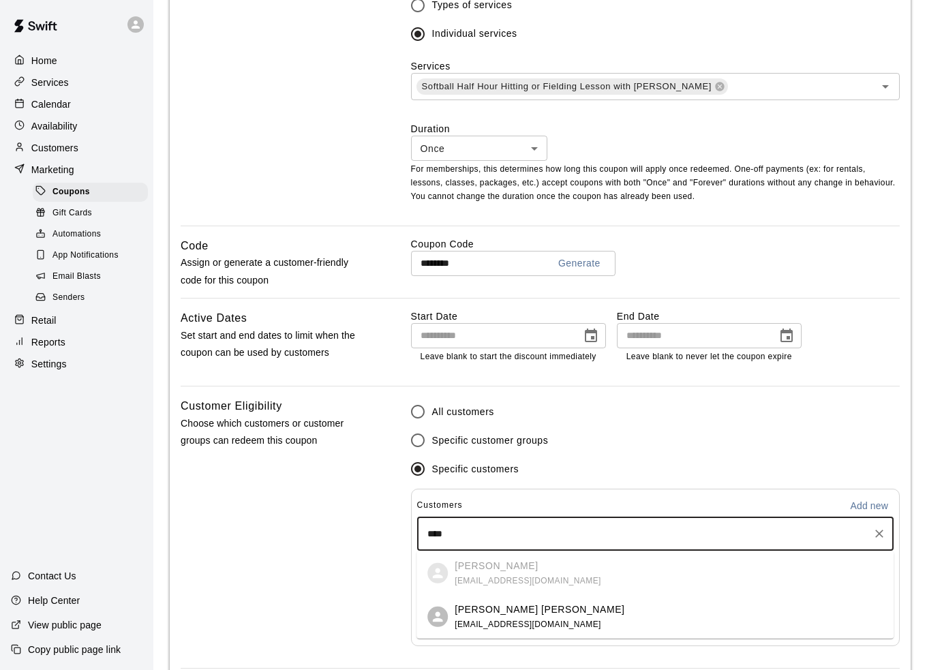
click at [546, 629] on span "[EMAIL_ADDRESS][DOMAIN_NAME]" at bounding box center [528, 624] width 147 height 10
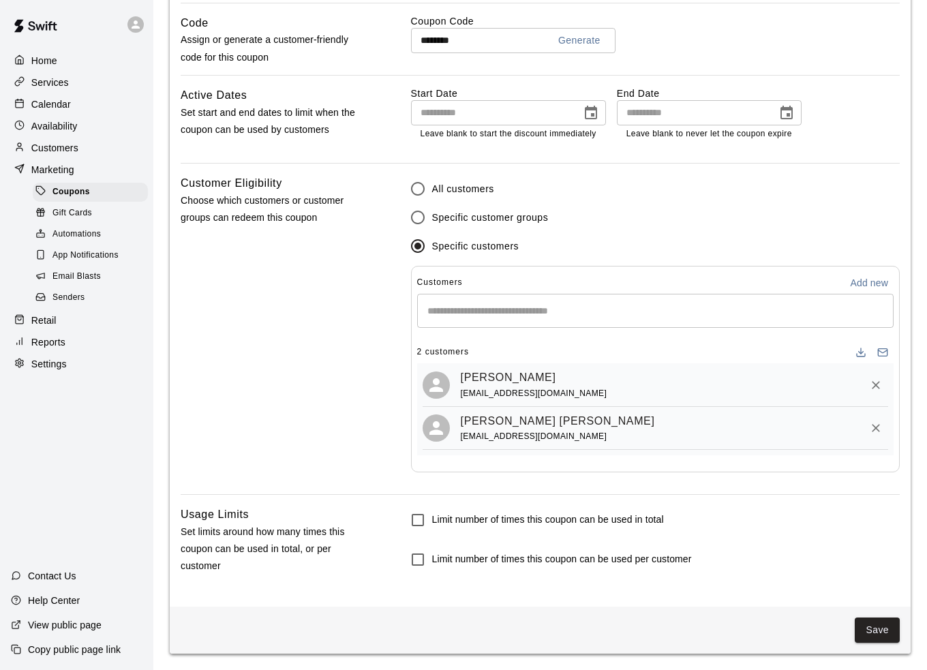
scroll to position [742, 0]
click at [878, 633] on button "Save" at bounding box center [877, 630] width 45 height 25
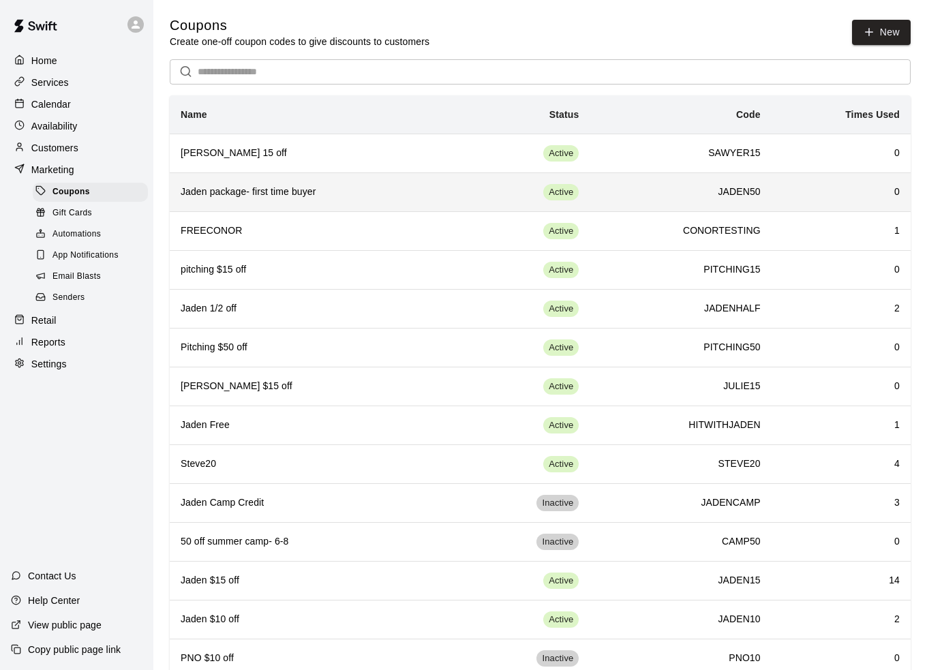
click at [415, 188] on h6 "Jaden package- first time buyer" at bounding box center [313, 192] width 265 height 15
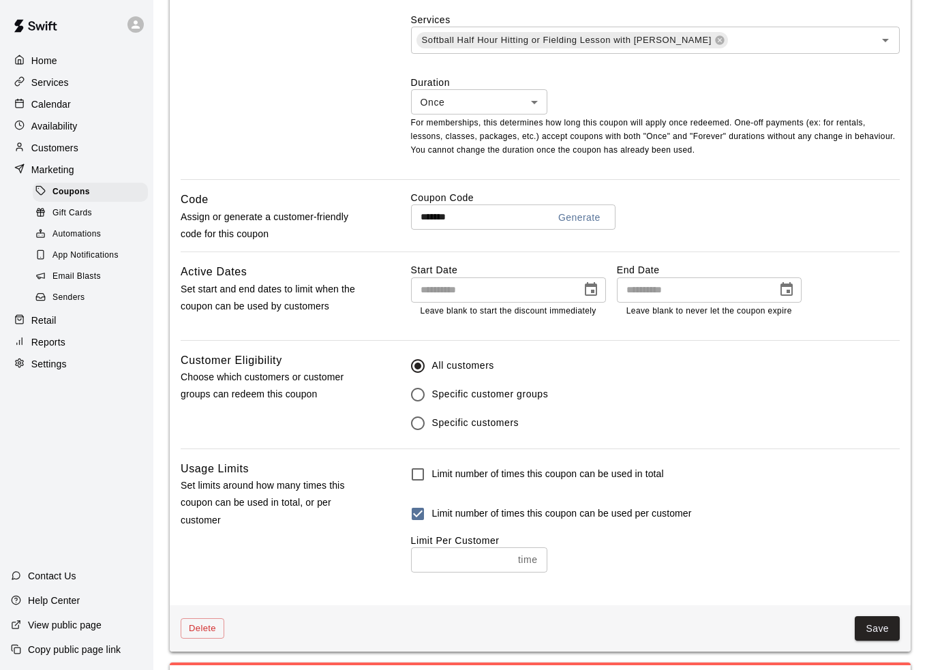
scroll to position [662, 0]
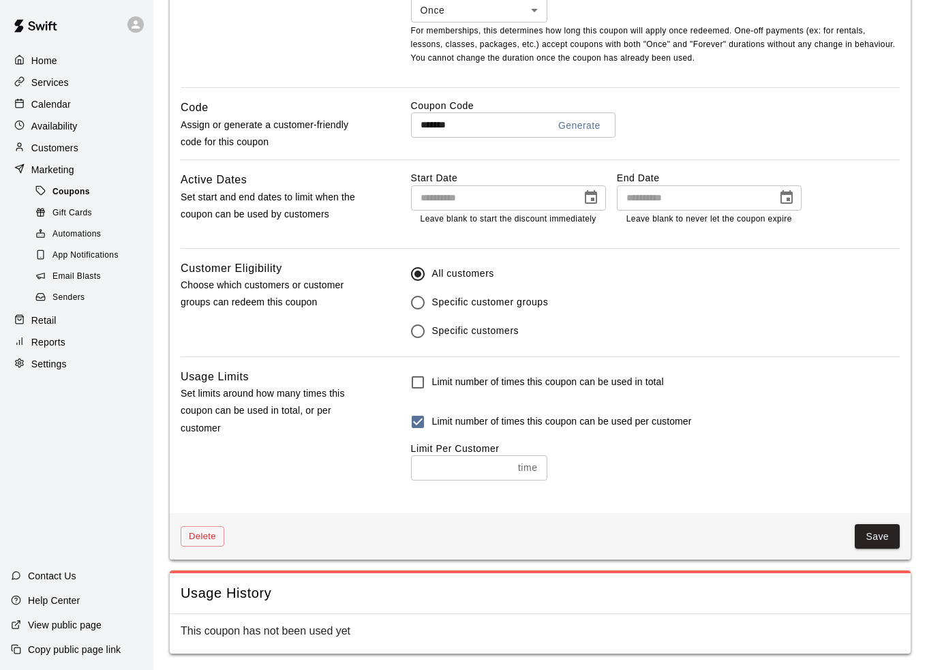
click at [90, 200] on div "Coupons" at bounding box center [90, 192] width 115 height 19
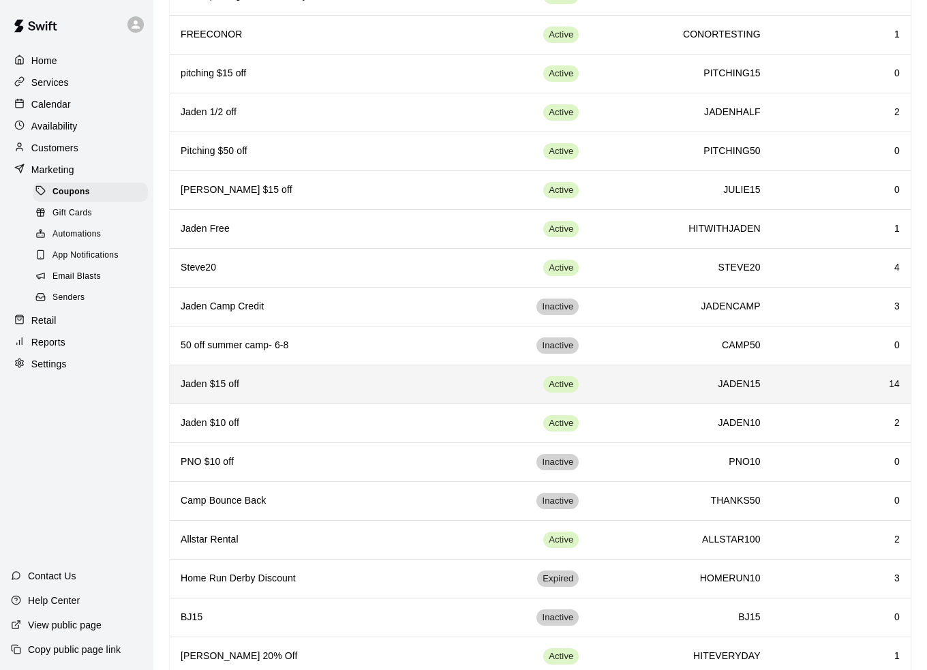
scroll to position [205, 0]
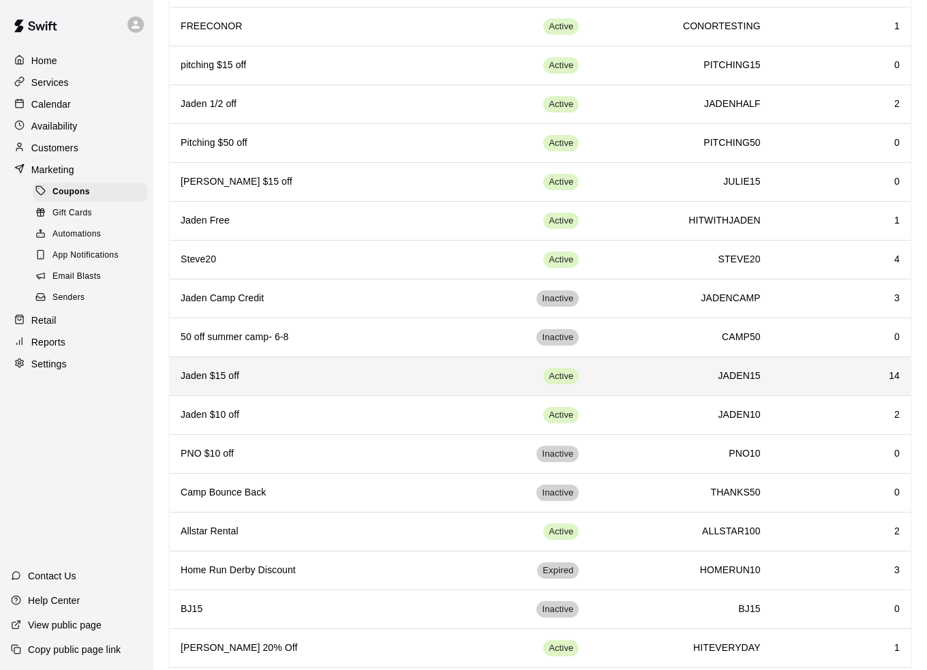
click at [359, 382] on th "Jaden $15 off" at bounding box center [313, 376] width 287 height 39
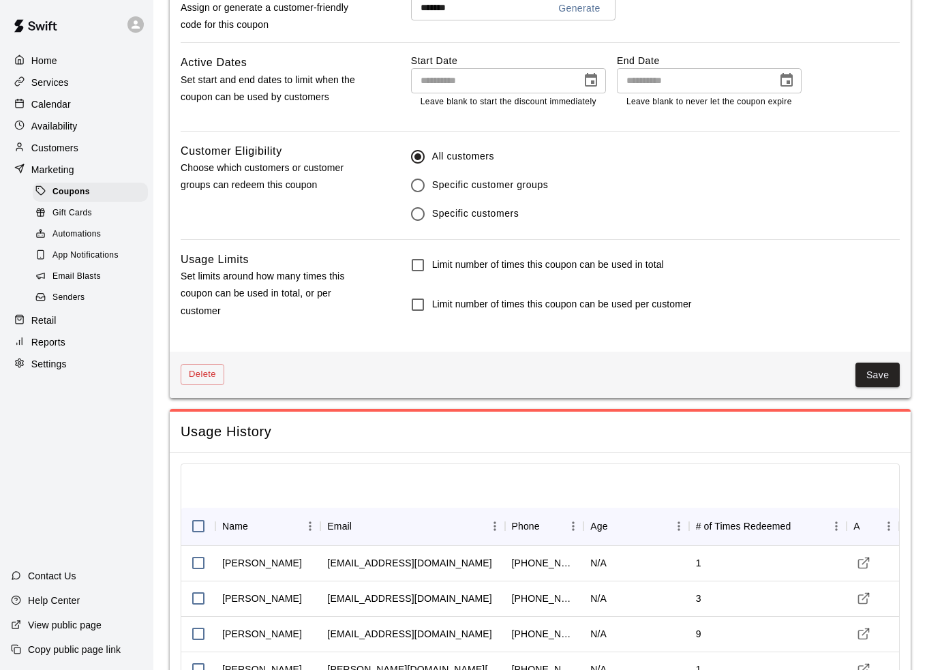
scroll to position [818, 0]
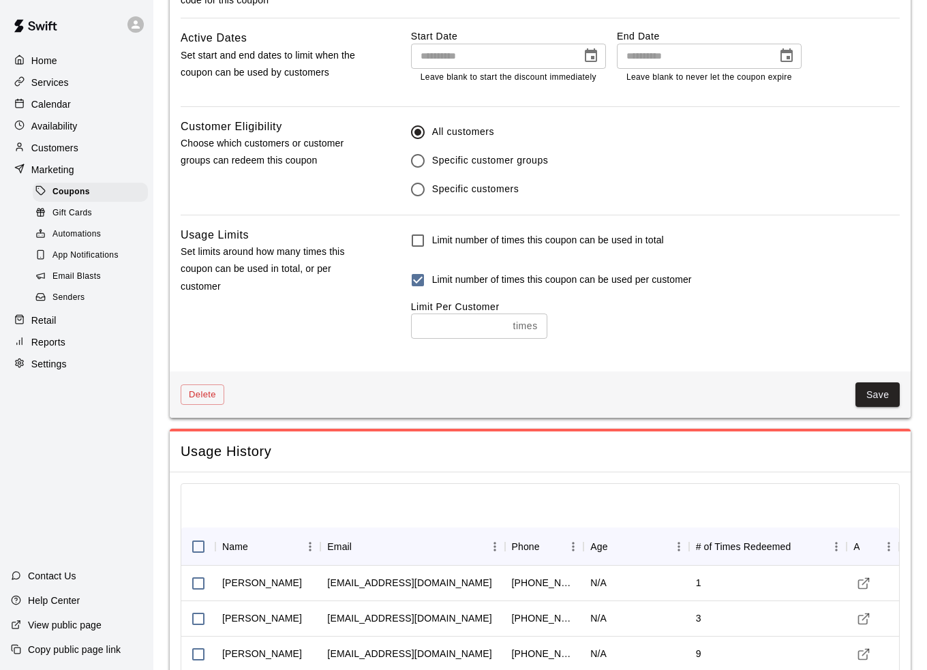
click at [458, 335] on input "*" at bounding box center [459, 326] width 97 height 25
drag, startPoint x: 387, startPoint y: 329, endPoint x: 380, endPoint y: 329, distance: 7.5
click at [380, 329] on div "Usage Limits Set limits around how many times this coupon can be used in total,…" at bounding box center [540, 293] width 719 height 134
type input "*"
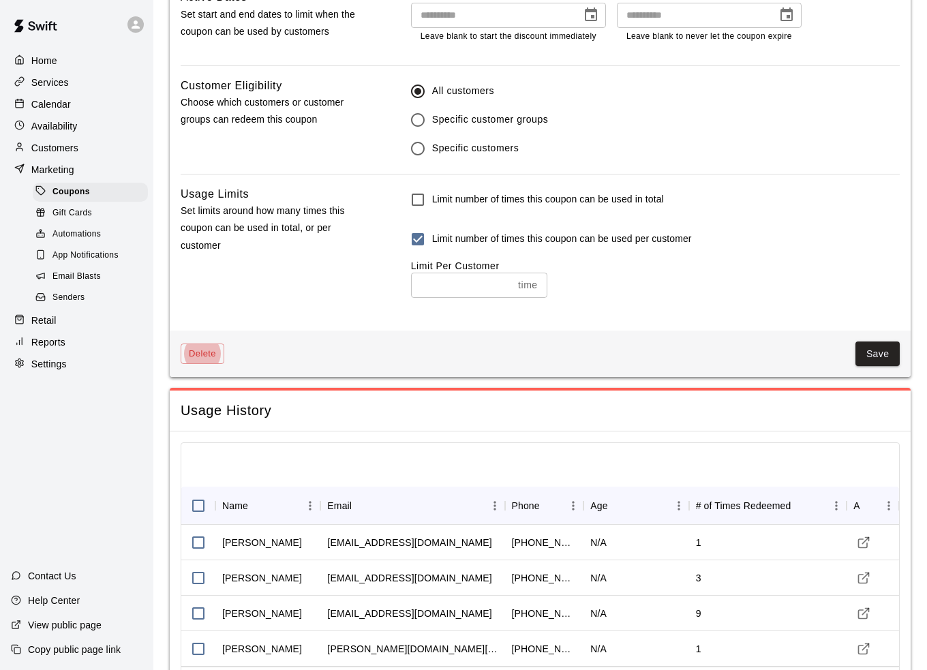
scroll to position [927, 0]
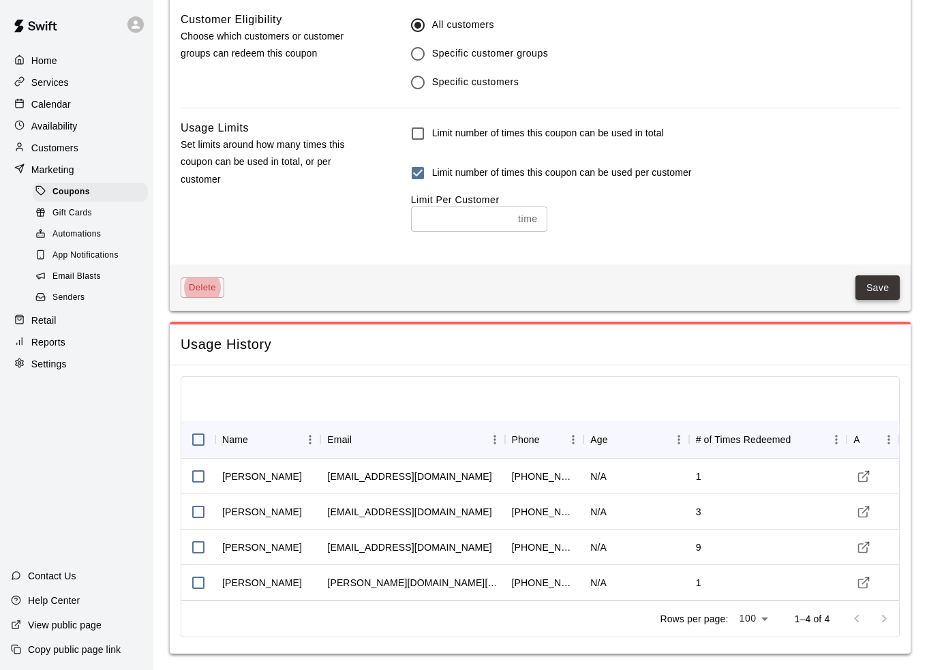
click at [868, 286] on button "Save" at bounding box center [878, 287] width 45 height 25
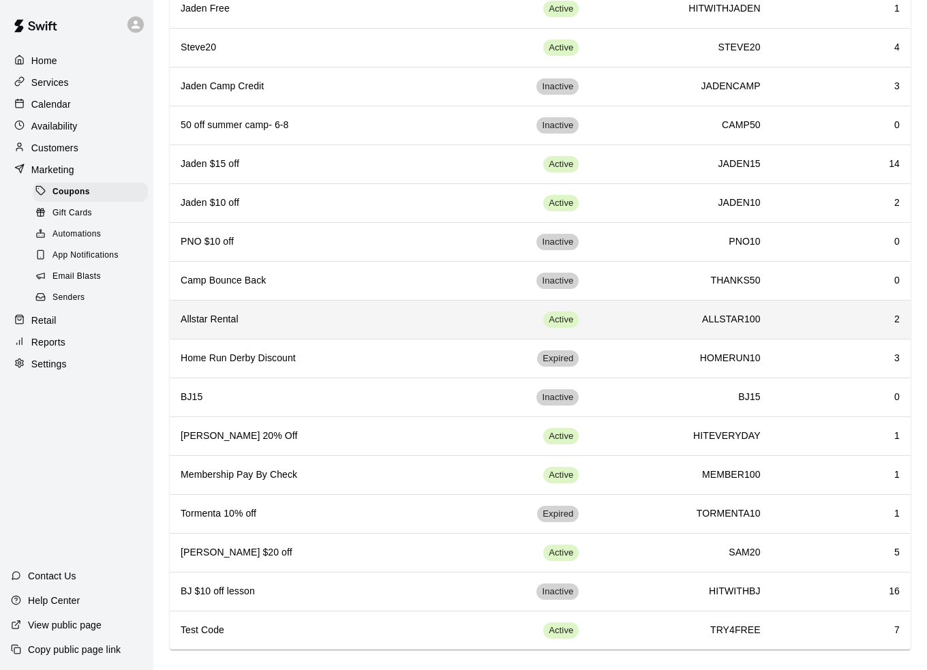
scroll to position [420, 0]
